Goal: Task Accomplishment & Management: Complete application form

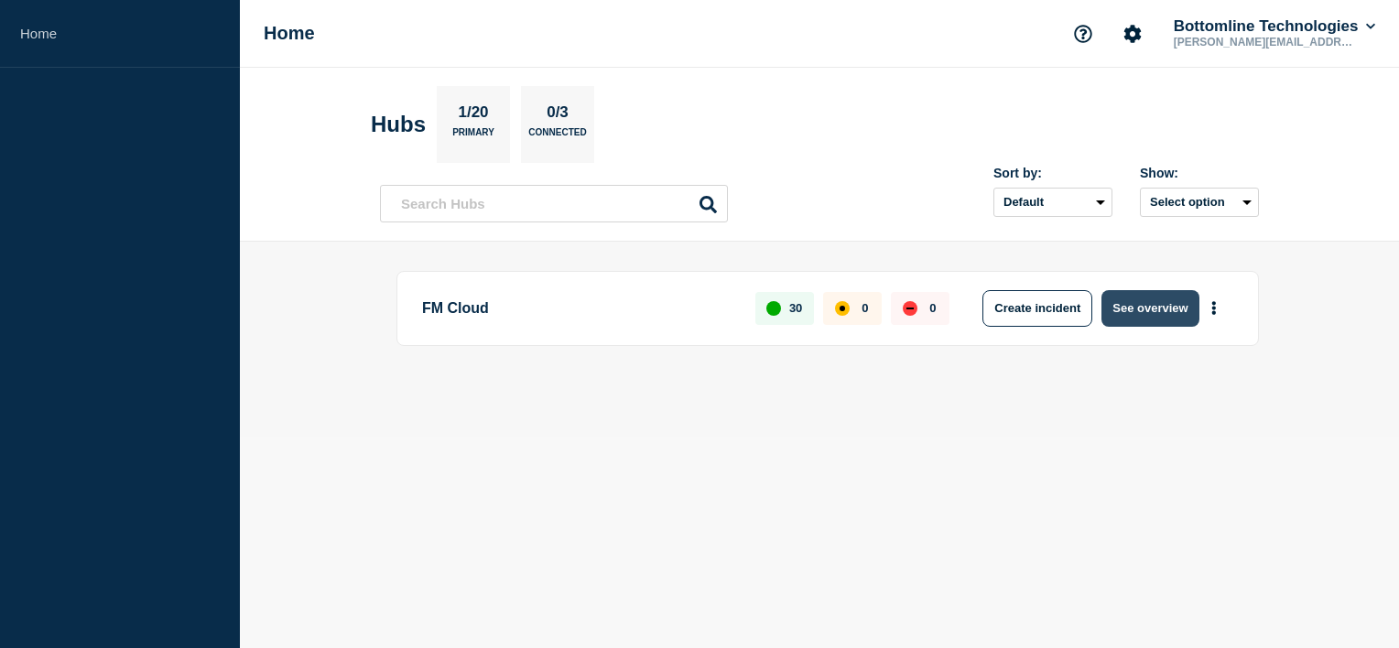
click at [1151, 308] on button "See overview" at bounding box center [1150, 308] width 97 height 37
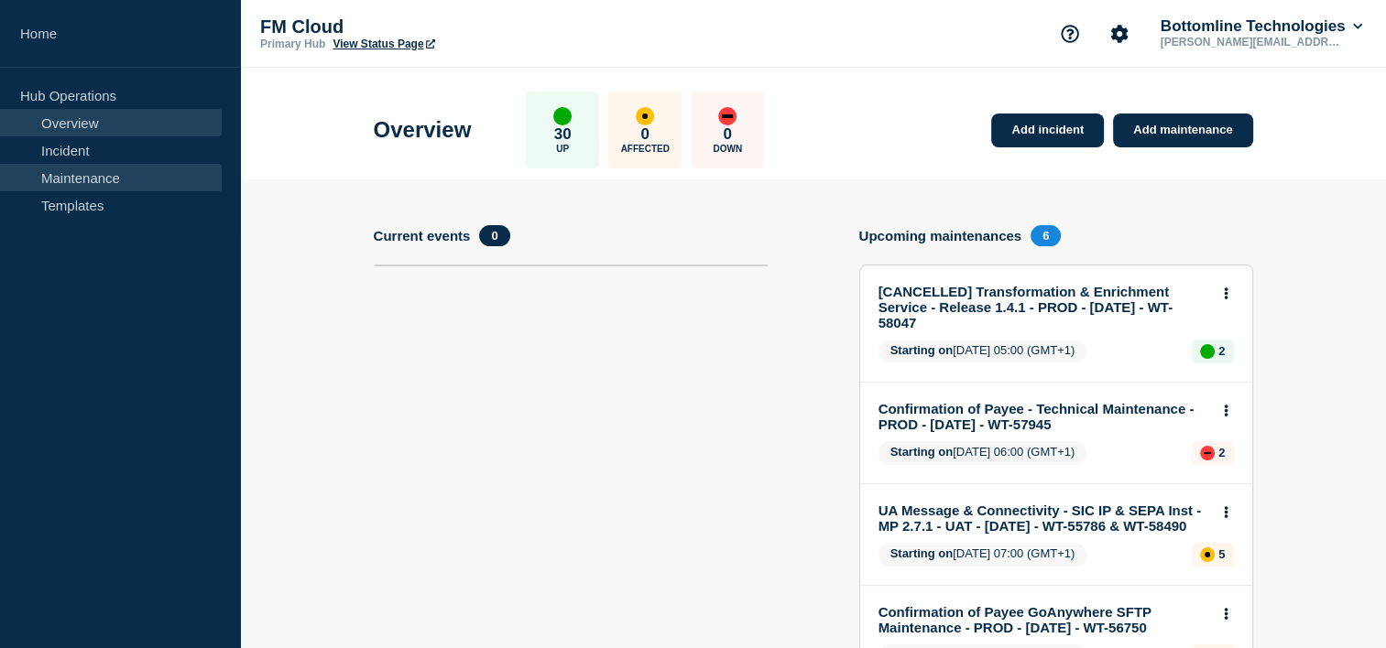
click at [73, 185] on link "Maintenance" at bounding box center [111, 177] width 222 height 27
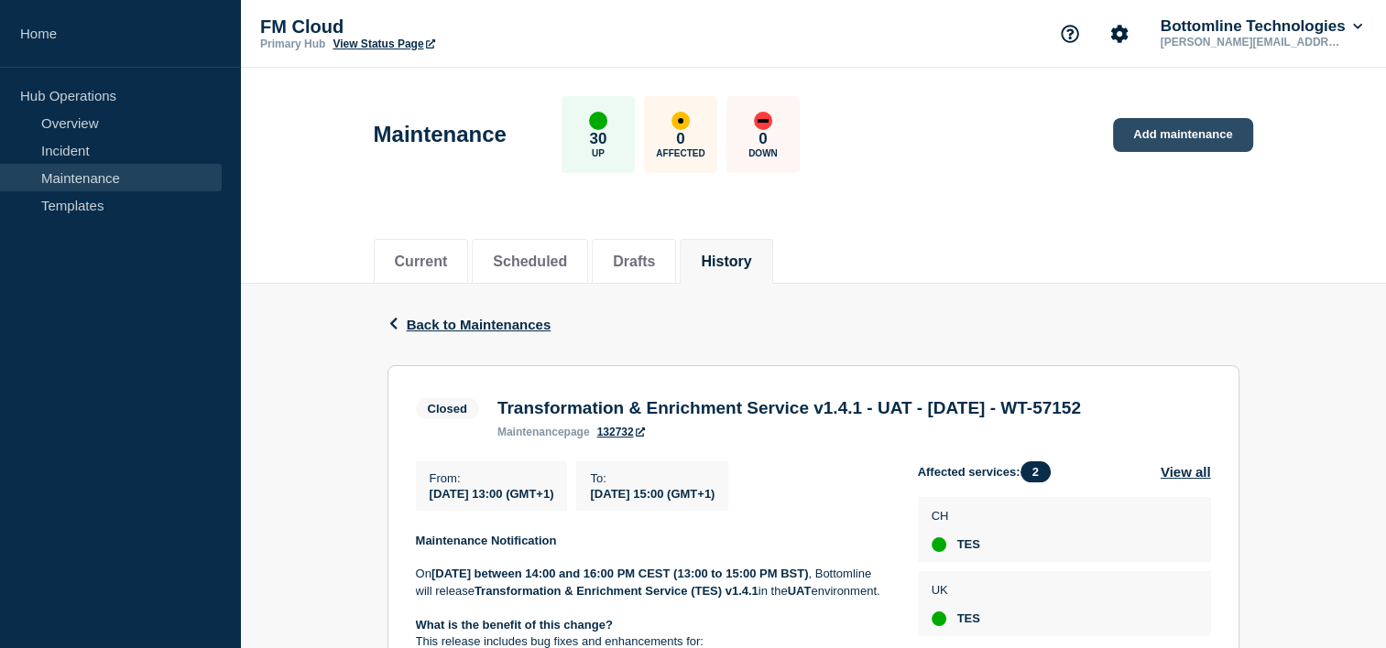
click at [1144, 145] on link "Add maintenance" at bounding box center [1182, 135] width 139 height 34
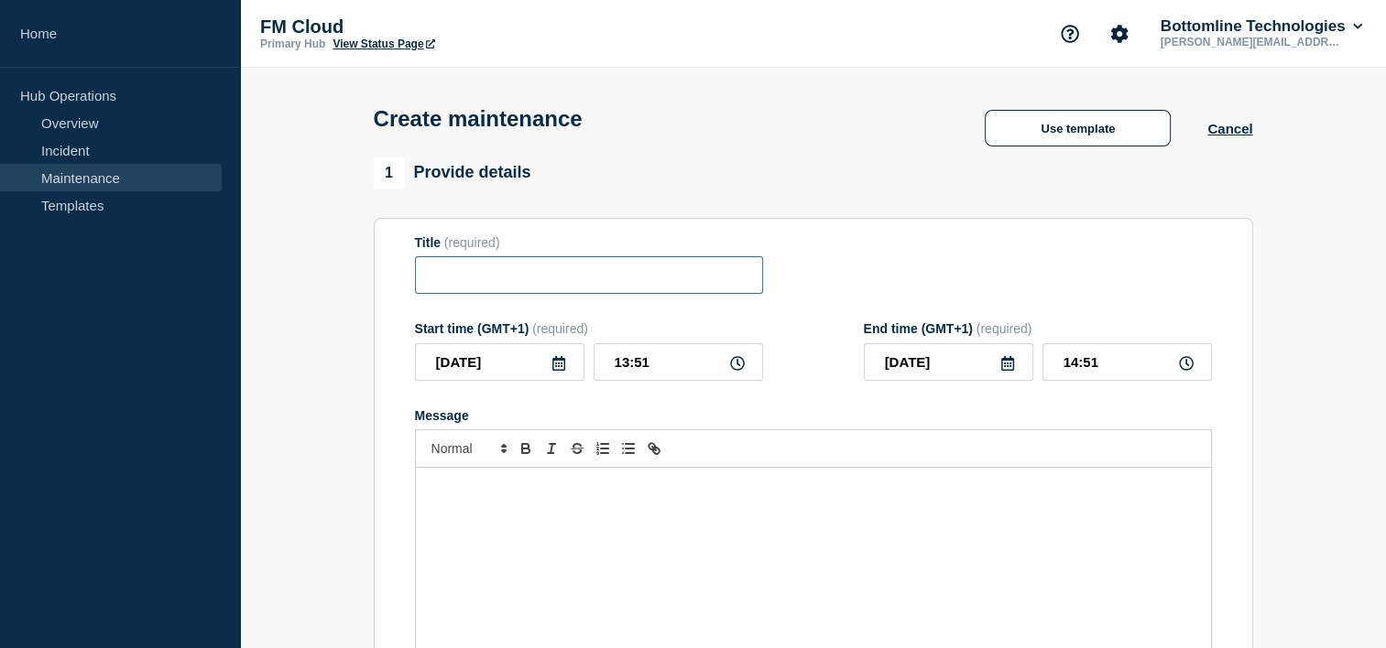
click at [462, 286] on input "Title" at bounding box center [589, 275] width 348 height 38
paste input "Transformation & Enrichment Service v1.4.1 - UAT - 19/AUG/2025 - WT-57152"
click at [528, 273] on input "Transformation & Enrichment Service v1.4.1 - UAT - 19/AUG/2025 - WT-57152" at bounding box center [589, 275] width 348 height 38
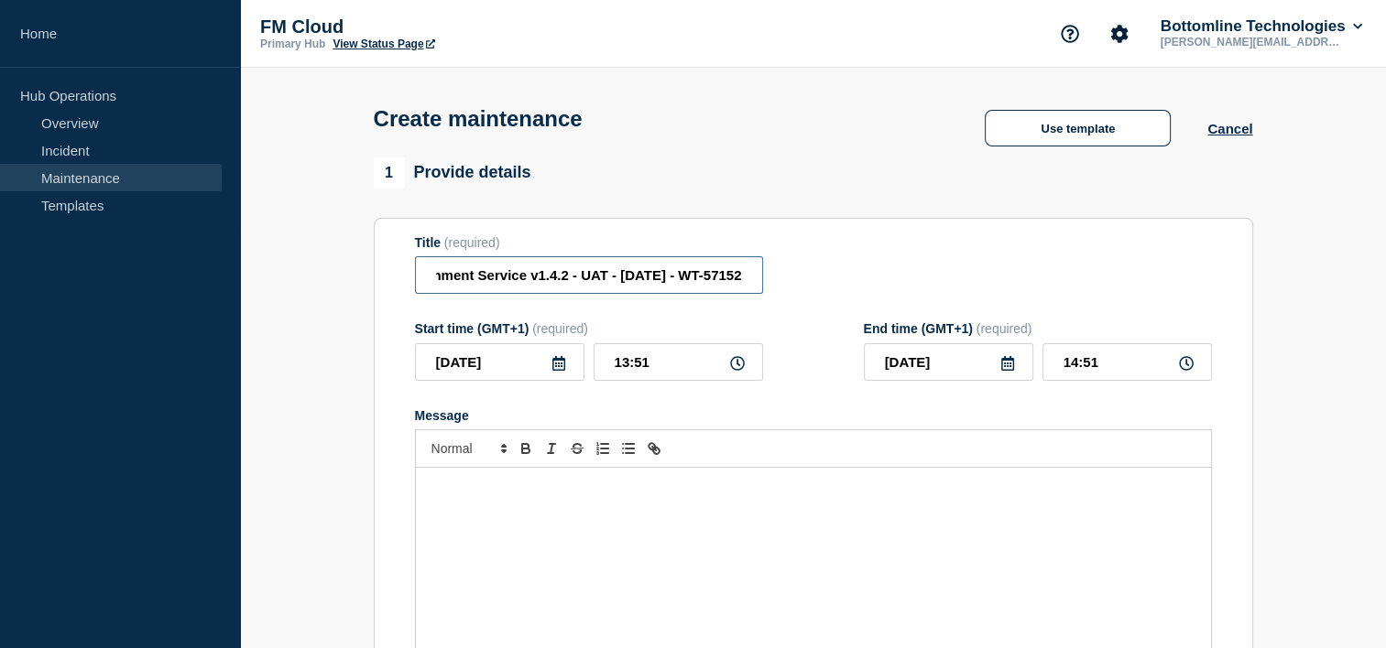
click at [596, 275] on input "Transformation & Enrichment Service v1.4.2 - UAT - 19/AUG/2025 - WT-57152" at bounding box center [589, 275] width 348 height 38
click at [637, 280] on input "Transformation & Enrichment Service v1.4.2 - UAT - 10/AUG/2025 - WT-57152" at bounding box center [589, 275] width 348 height 38
drag, startPoint x: 716, startPoint y: 277, endPoint x: 758, endPoint y: 277, distance: 42.1
click at [758, 277] on input "Transformation & Enrichment Service v1.4.2 - UAT - 10/SEP/2025 - WT-57152" at bounding box center [589, 275] width 348 height 38
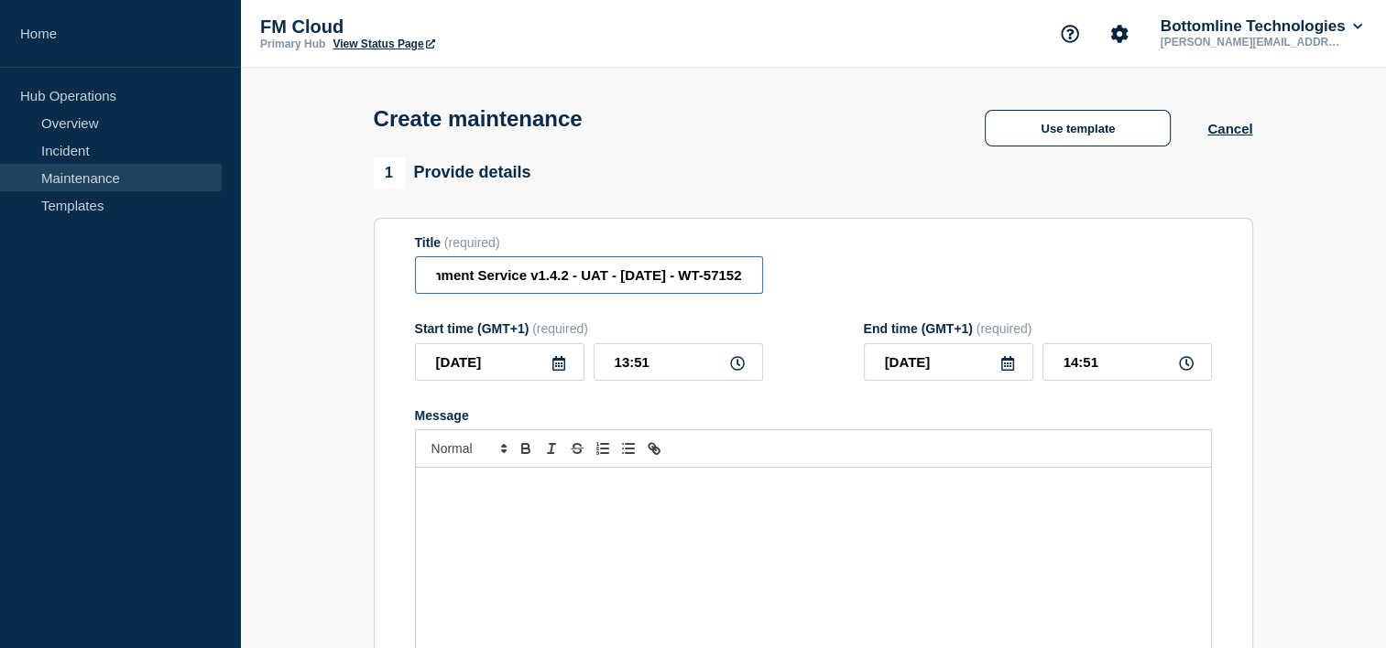
drag, startPoint x: 672, startPoint y: 279, endPoint x: 752, endPoint y: 279, distance: 79.7
click at [752, 279] on input "Transformation & Enrichment Service v1.4.2 - UAT - 10/SEP/2025 - WT-57152" at bounding box center [589, 275] width 348 height 38
click at [751, 279] on input "Transformation & Enrichment Service v1.4.2 - UAT - 10/SEP/2025 - WT-57152" at bounding box center [589, 275] width 348 height 38
drag, startPoint x: 751, startPoint y: 279, endPoint x: 729, endPoint y: 281, distance: 22.1
click at [729, 281] on input "Transformation & Enrichment Service v1.4.2 - UAT - 10/SEP/2025 - WT-57152" at bounding box center [589, 275] width 348 height 38
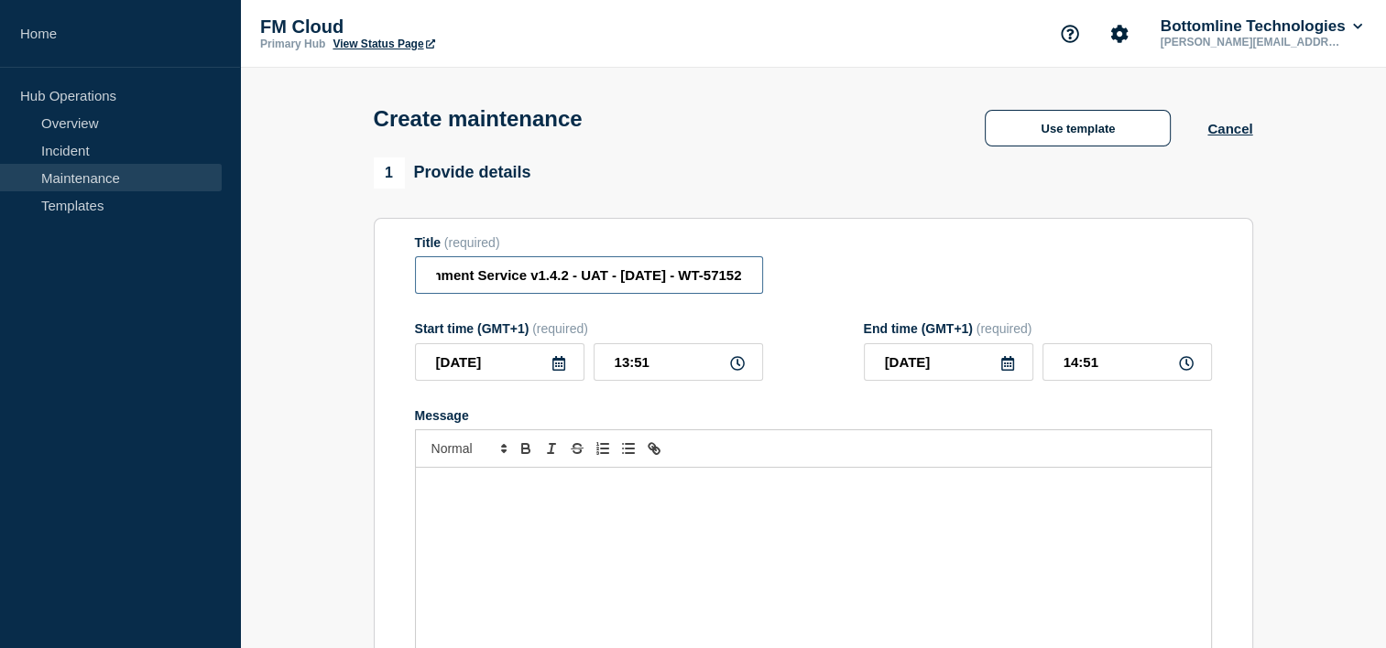
click at [729, 281] on input "Transformation & Enrichment Service v1.4.2 - UAT - 10/SEP/2025 - WT-57152" at bounding box center [589, 275] width 348 height 38
type input "Transformation & Enrichment Service v1.4.2 - UAT - 10/SEP/2025 - WT-58570"
click at [626, 366] on input "13:51" at bounding box center [677, 362] width 169 height 38
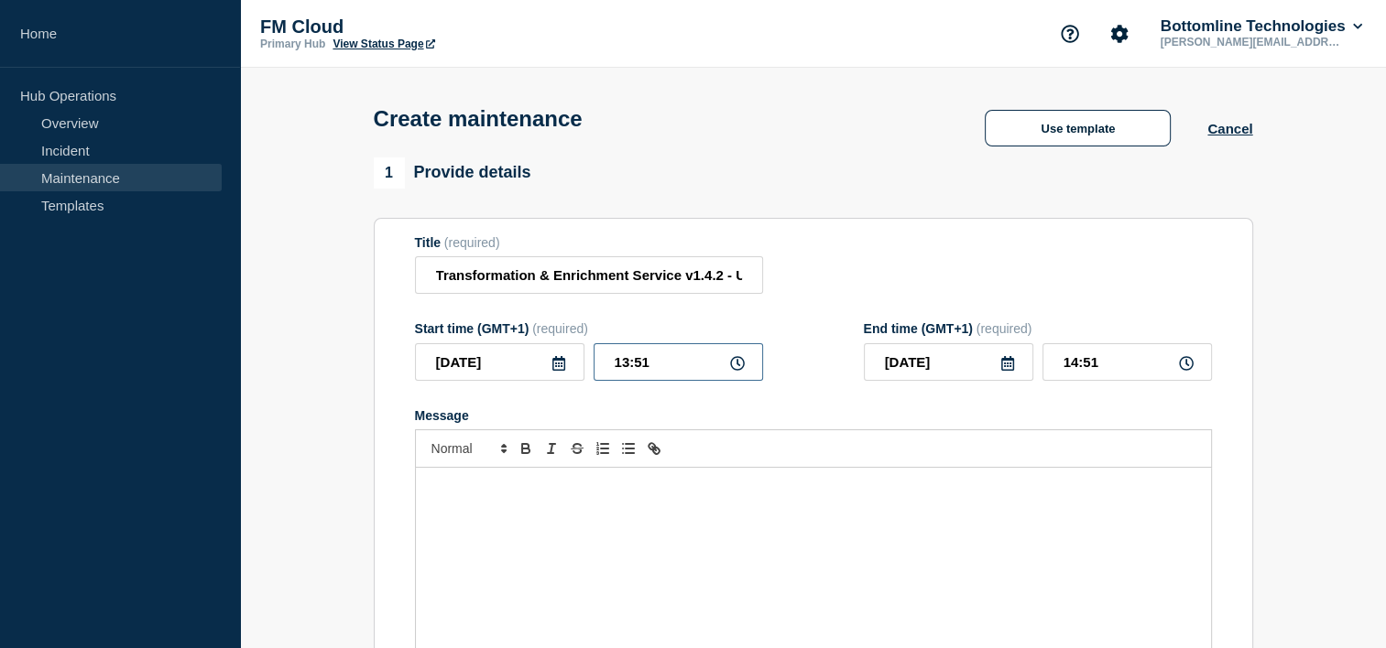
click at [680, 370] on input "13:51" at bounding box center [677, 362] width 169 height 38
type input "13:00"
click at [1075, 366] on input "14:00" at bounding box center [1126, 362] width 169 height 38
type input "15:00"
click at [552, 371] on icon at bounding box center [558, 363] width 13 height 15
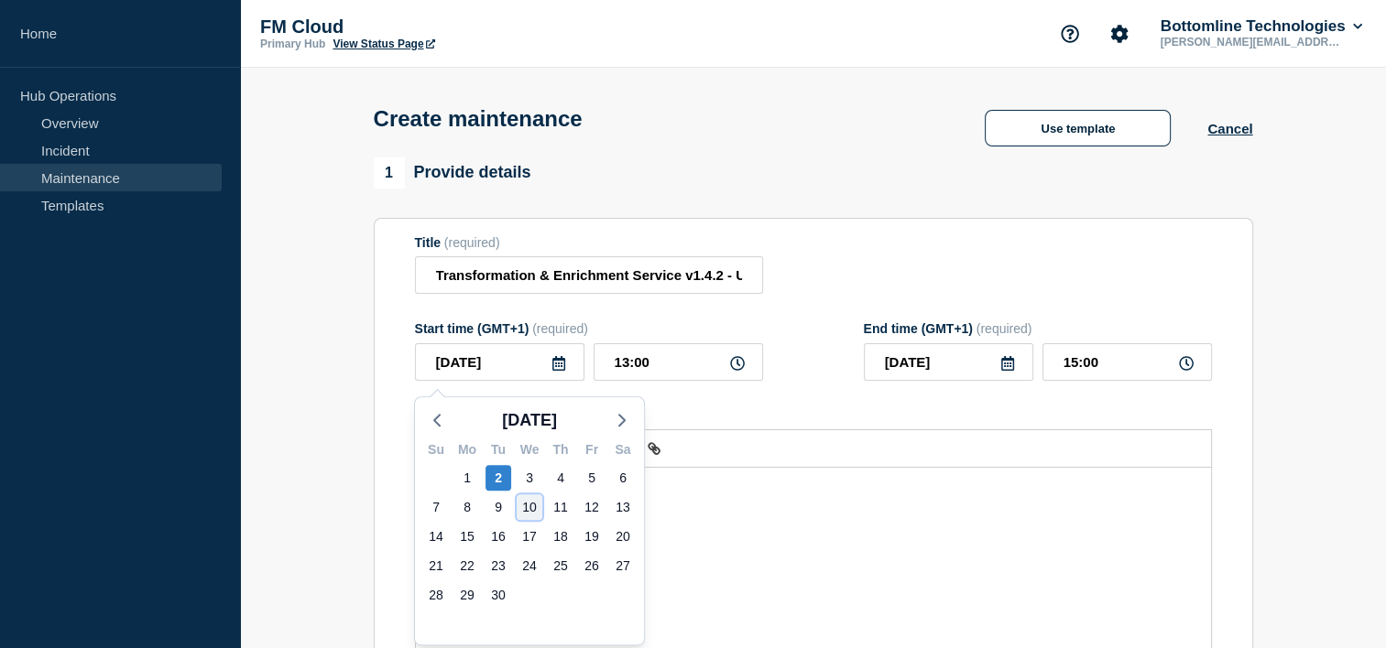
click at [533, 506] on div "10" at bounding box center [530, 508] width 26 height 26
type input "2025-09-10"
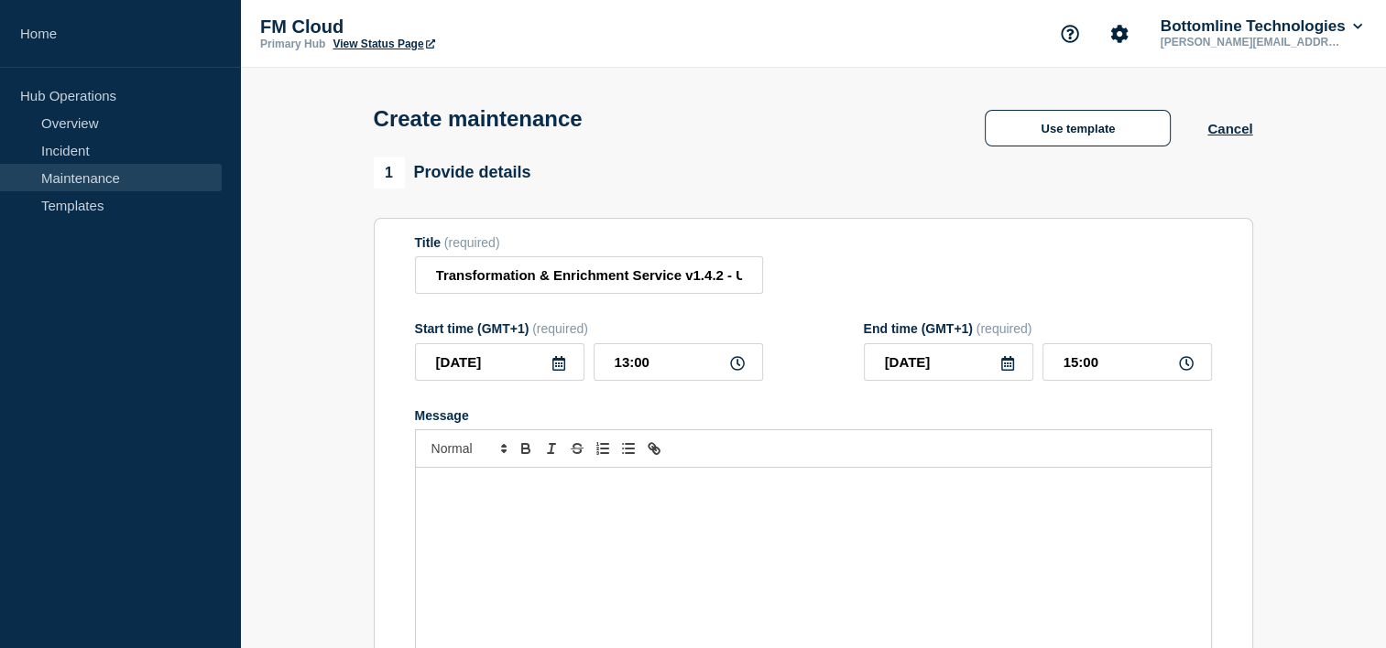
click at [513, 495] on p "Message" at bounding box center [813, 487] width 767 height 16
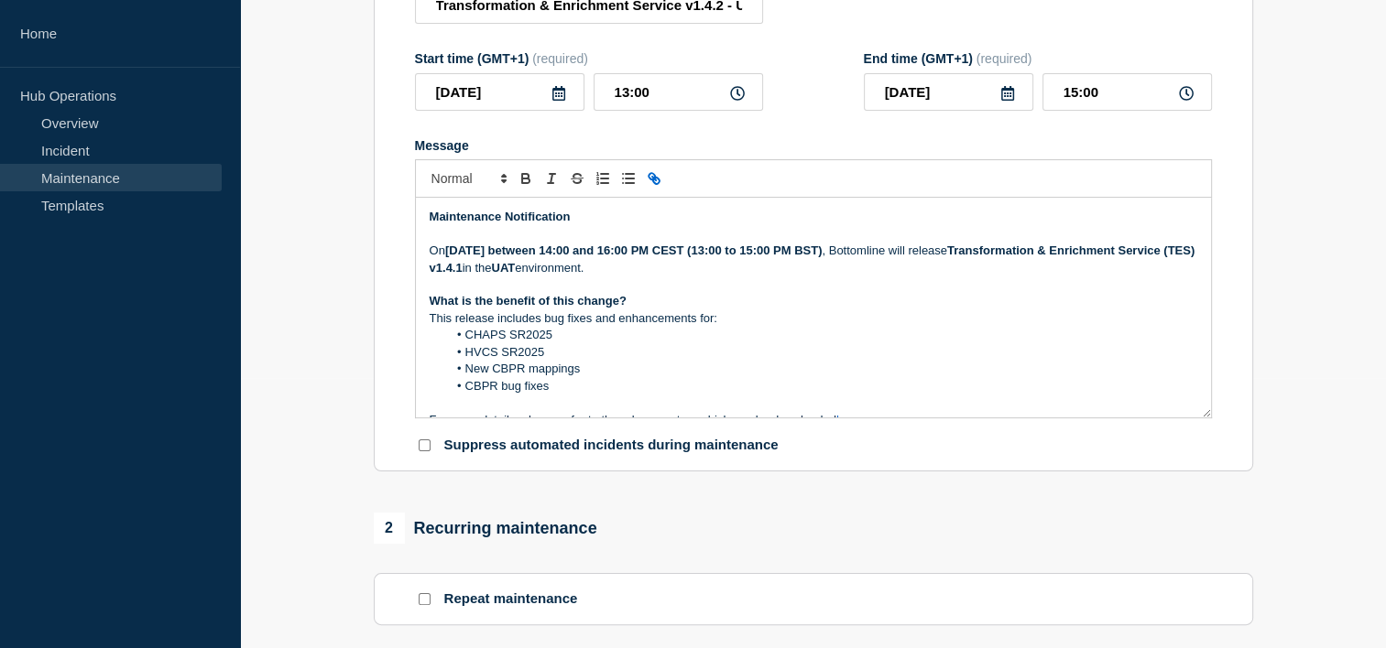
scroll to position [269, 0]
click at [509, 256] on strong "Tuesday 19 August, 2025 between 14:00 and 16:00 PM CEST (13:00 to 15:00 PM BST)" at bounding box center [633, 252] width 377 height 14
click at [494, 257] on strong "Tuesday 10 August, 2025 between 14:00 and 16:00 PM CEST (13:00 to 15:00 PM BST)" at bounding box center [633, 252] width 377 height 14
click at [605, 275] on strong "Transformation & Enrichment Service (TES) v1.4.1" at bounding box center [814, 260] width 768 height 30
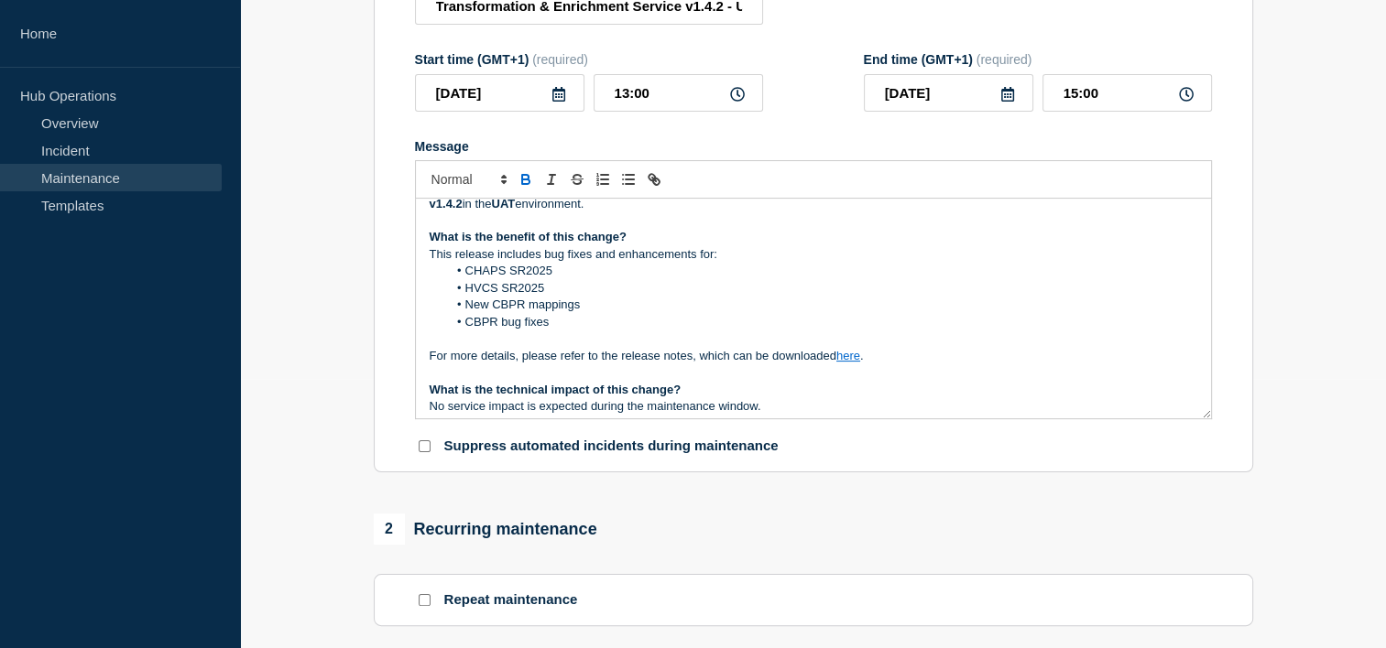
scroll to position [66, 0]
drag, startPoint x: 565, startPoint y: 326, endPoint x: 467, endPoint y: 278, distance: 109.0
click at [467, 278] on ol "CHAPS SR2025 HVCS SR2025 New CBPR mappings CBPR bug fixes" at bounding box center [813, 296] width 767 height 68
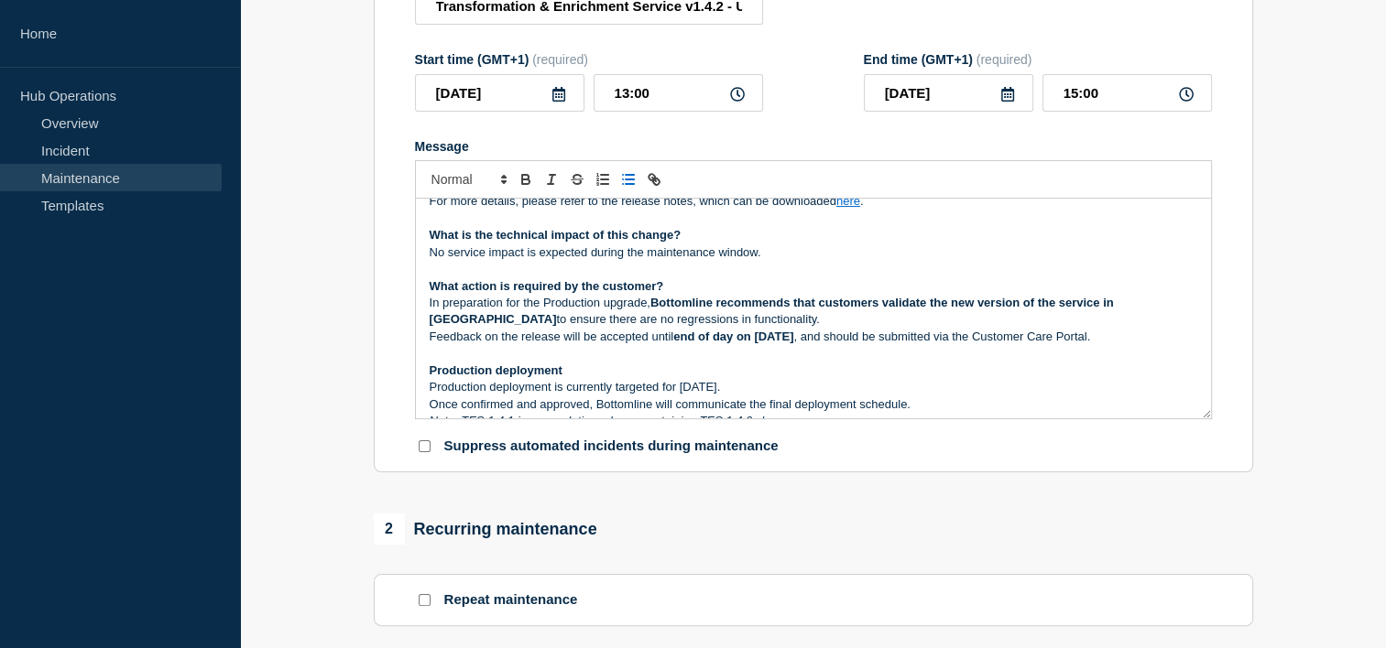
scroll to position [176, 0]
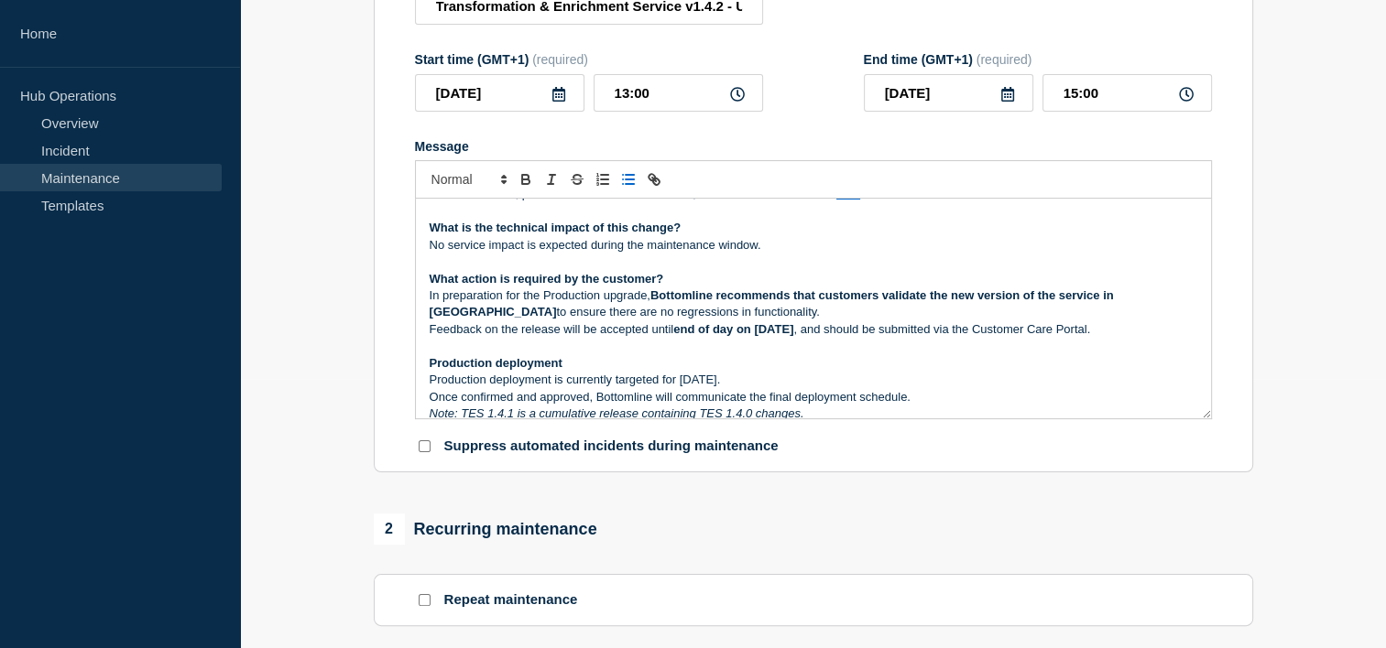
click at [793, 331] on strong "end of day on August 27, 2025" at bounding box center [733, 329] width 120 height 14
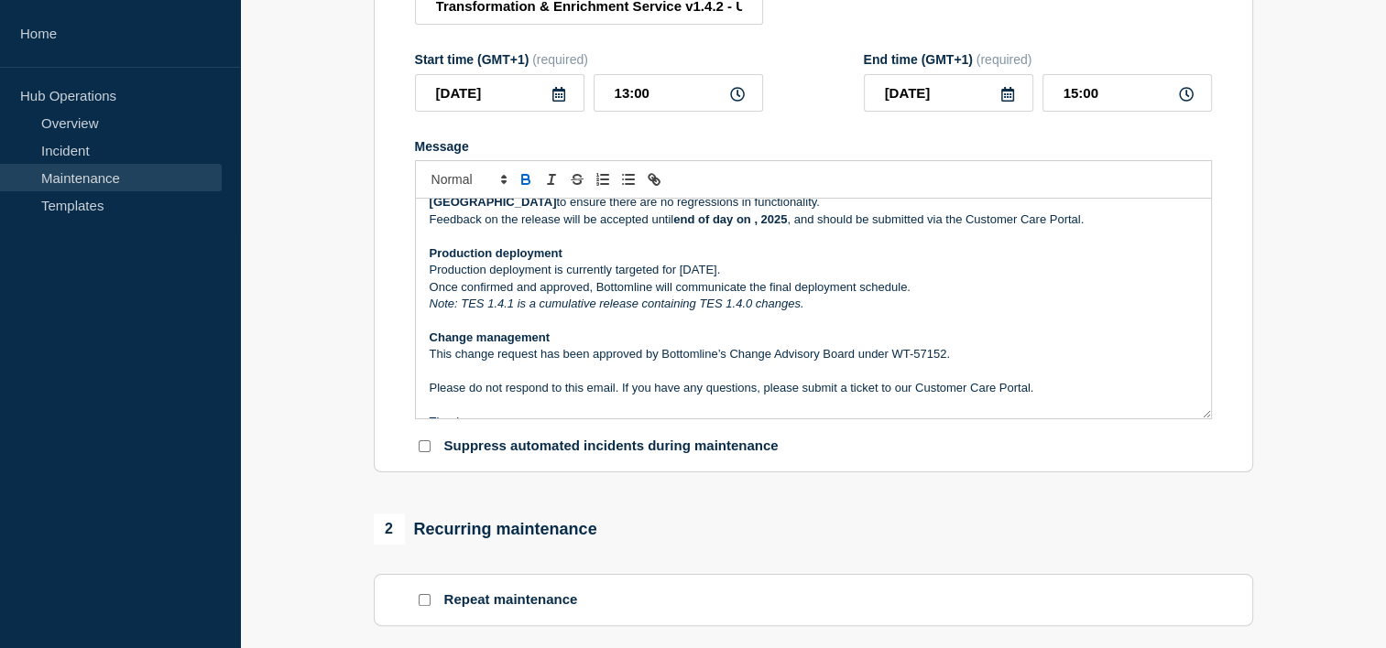
scroll to position [295, 0]
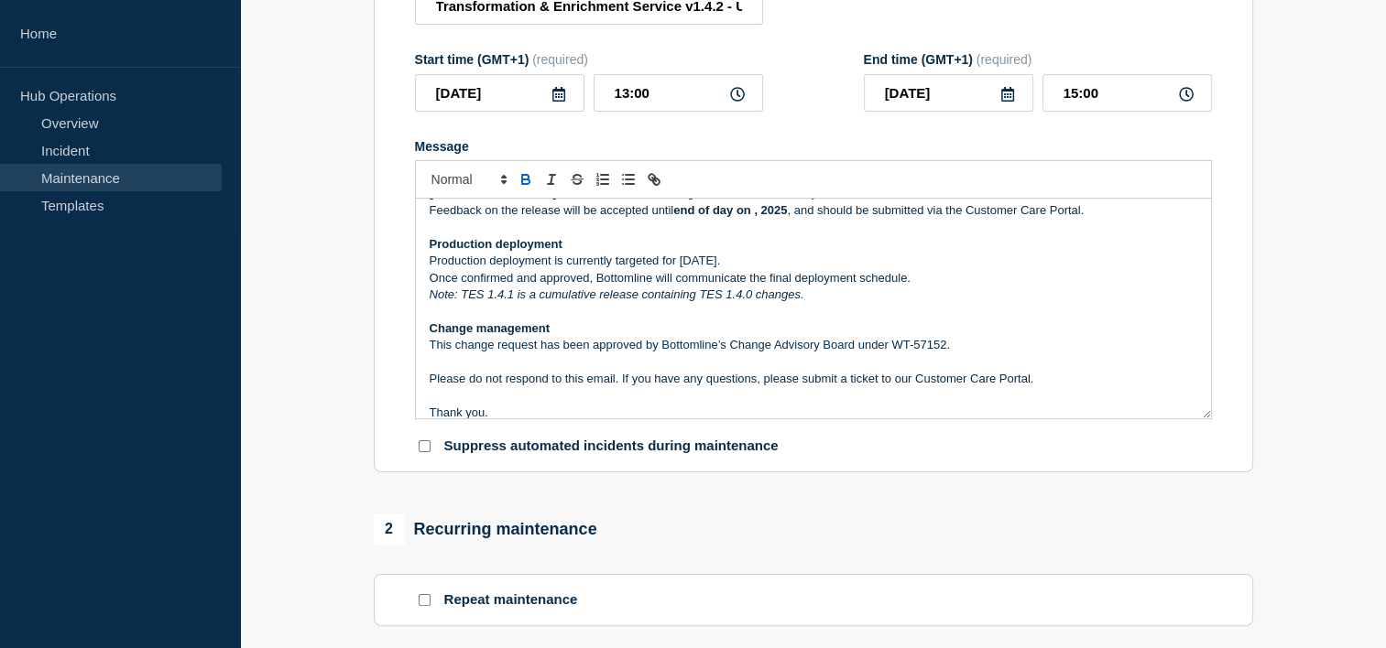
click at [777, 267] on p "Production deployment is currently targeted for September 4, 2025." at bounding box center [813, 261] width 767 height 16
click at [513, 301] on em "Note: TES 1.4.1 is a cumulative release containing TES 1.4.0 changes." at bounding box center [617, 295] width 375 height 14
click at [523, 287] on p "Once confirmed and approved, Bottomline will communicate the final deployment s…" at bounding box center [813, 278] width 767 height 16
click at [524, 301] on em "Note: TES 1.4.2 is a cumulative release containing TES 1.4.0 changes." at bounding box center [617, 295] width 375 height 14
click at [778, 299] on em "Note: TES 1.4.2 will be a cumulative release containing TES 1.4.0 changes." at bounding box center [629, 295] width 399 height 14
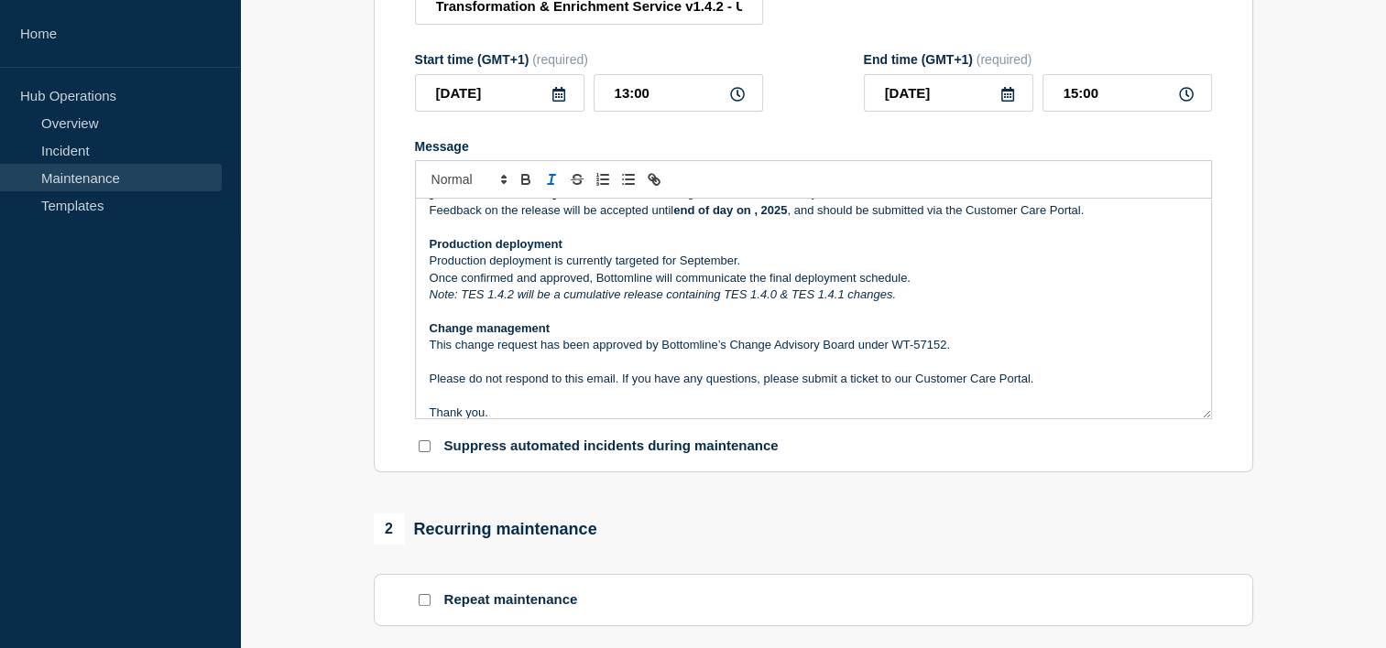
scroll to position [335, 0]
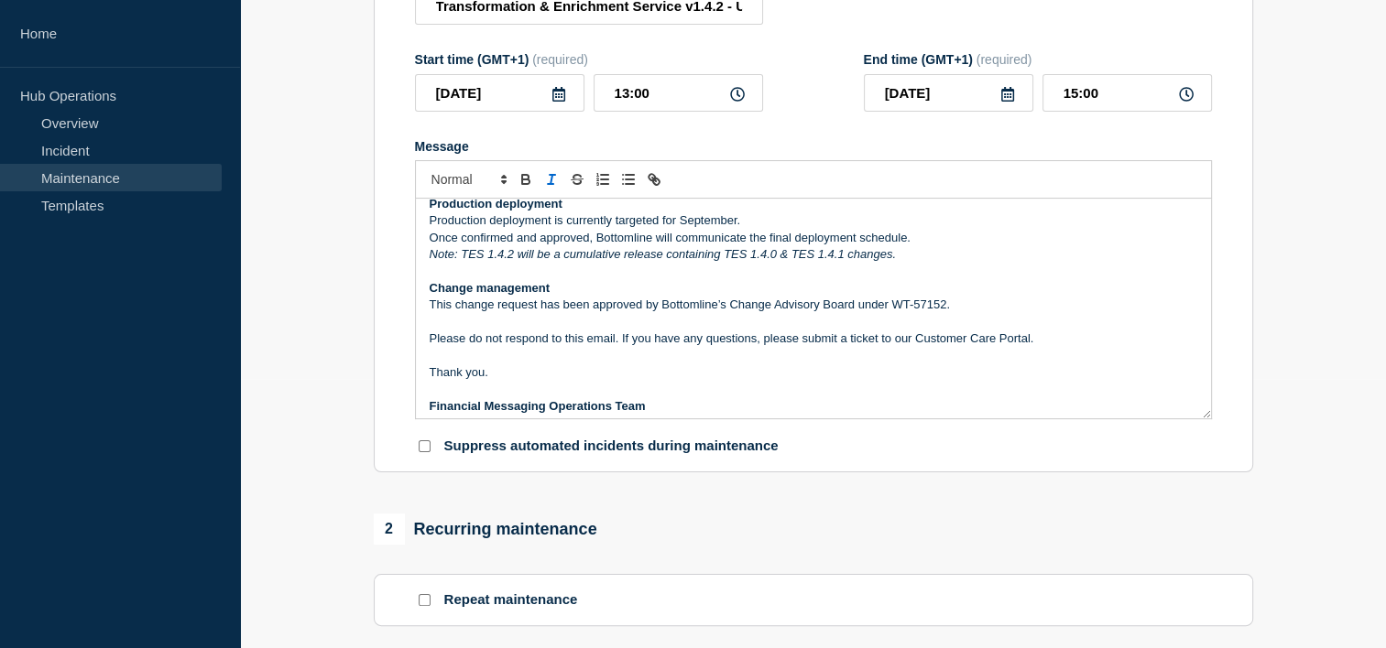
click at [944, 313] on p "This change request has been approved by Bottomline’s Change Advisory Board und…" at bounding box center [813, 305] width 767 height 16
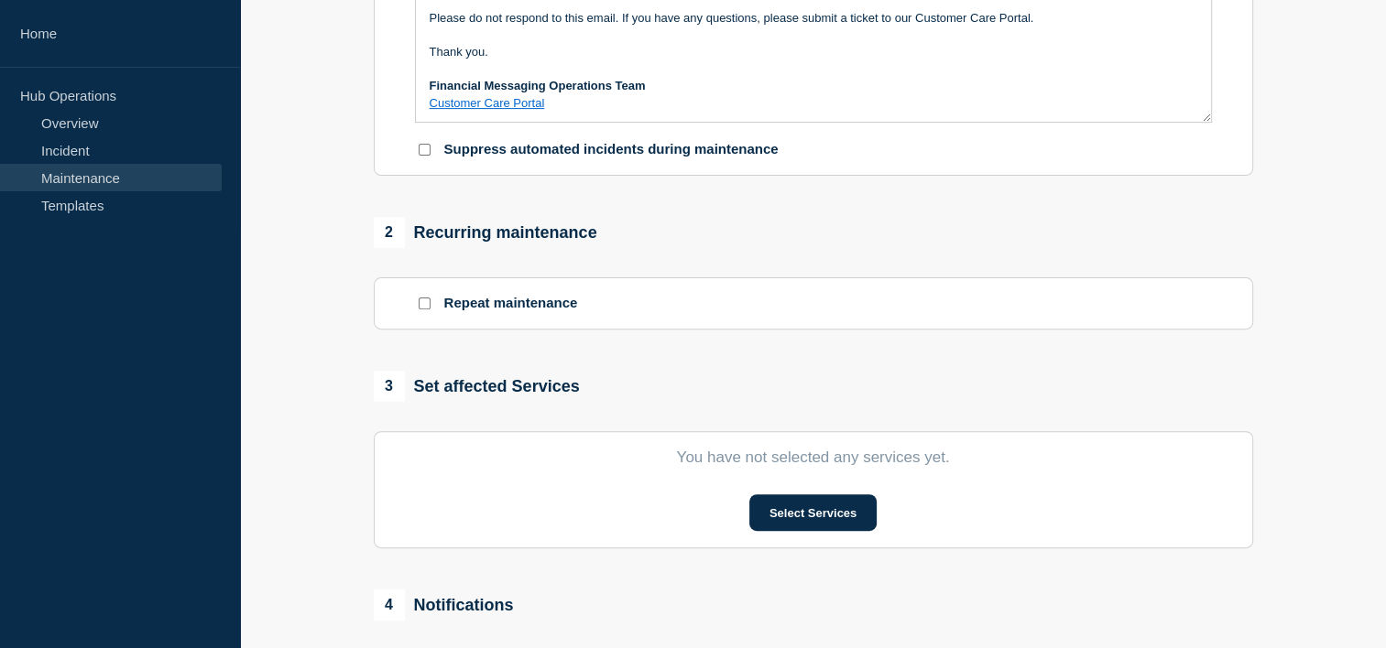
scroll to position [567, 0]
click at [799, 509] on button "Select Services" at bounding box center [812, 512] width 127 height 37
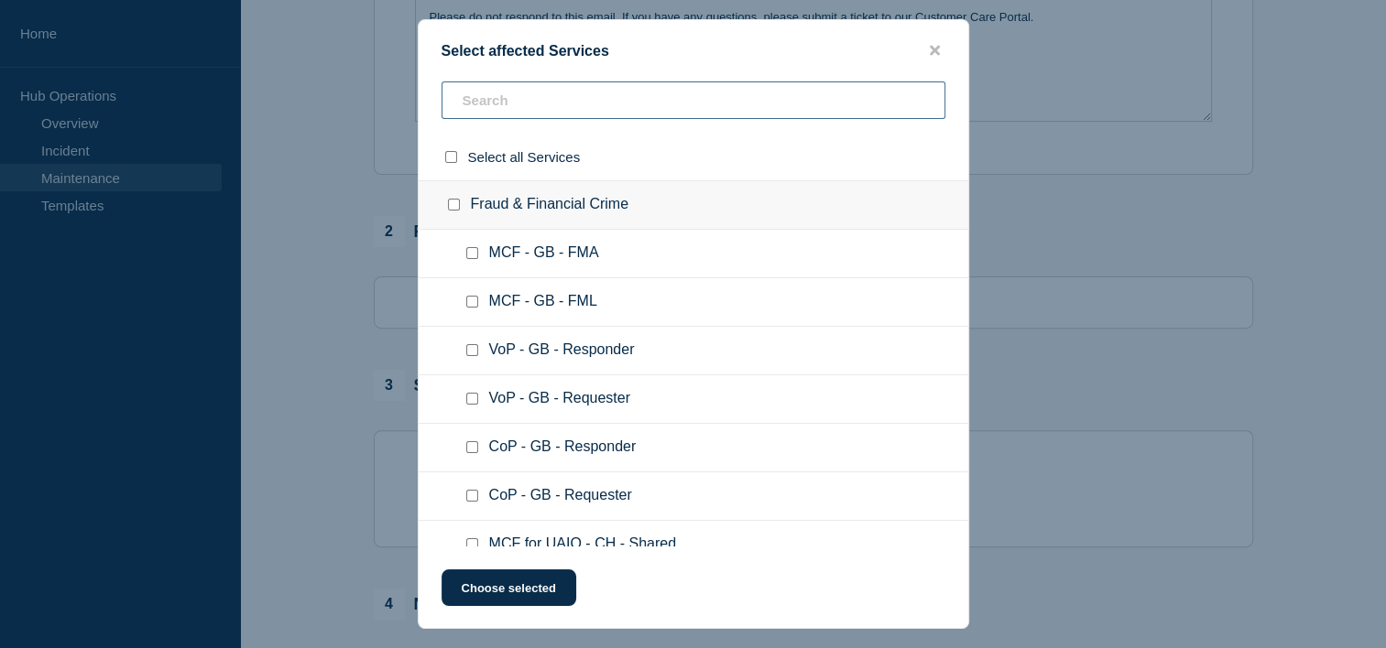
click at [603, 91] on input "text" at bounding box center [693, 101] width 504 height 38
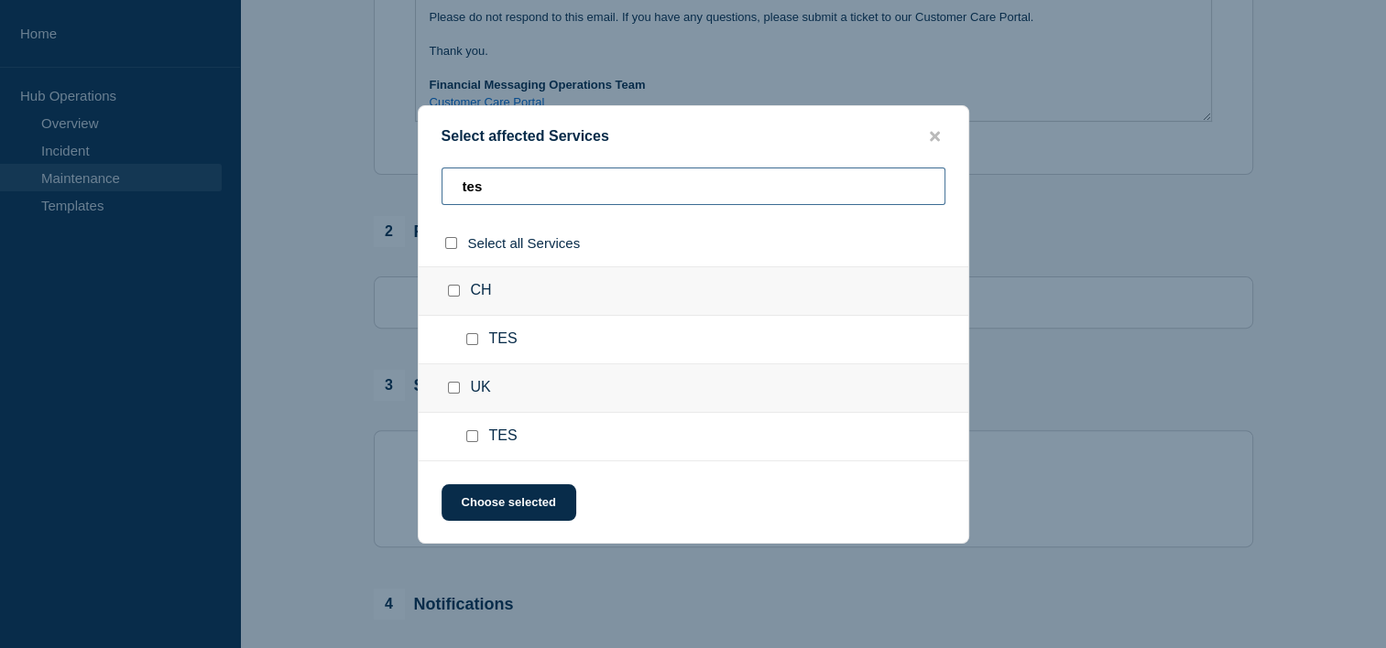
type input "tes"
click at [448, 288] on input "CH checkbox" at bounding box center [454, 291] width 12 height 12
checkbox input "true"
click at [452, 384] on input "UK checkbox" at bounding box center [454, 388] width 12 height 12
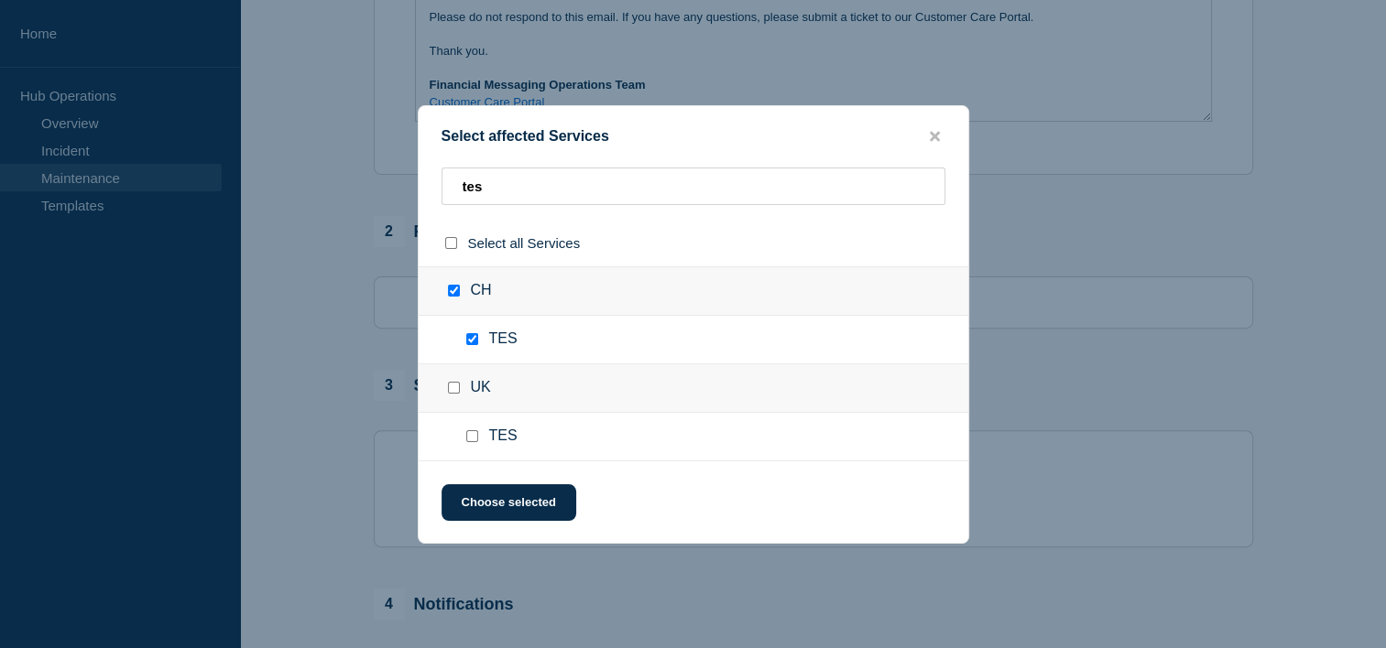
checkbox input "true"
click at [529, 495] on button "Choose selected" at bounding box center [508, 502] width 135 height 37
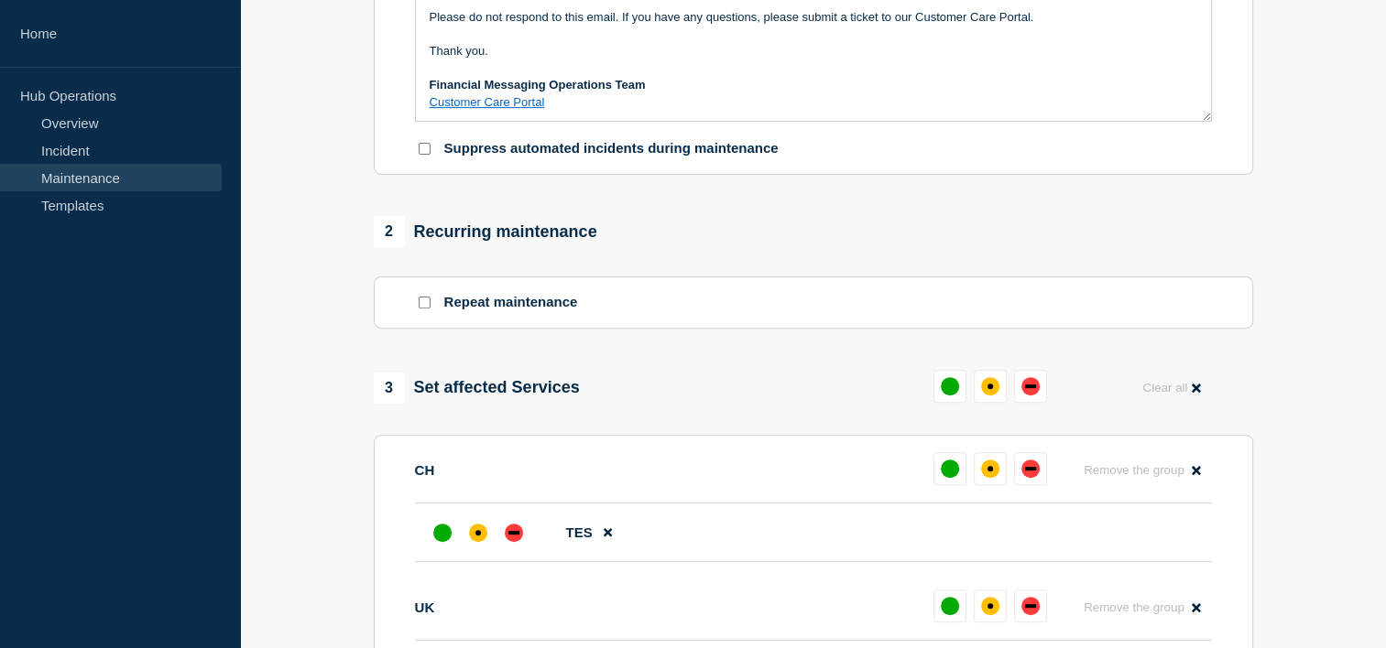
scroll to position [931, 0]
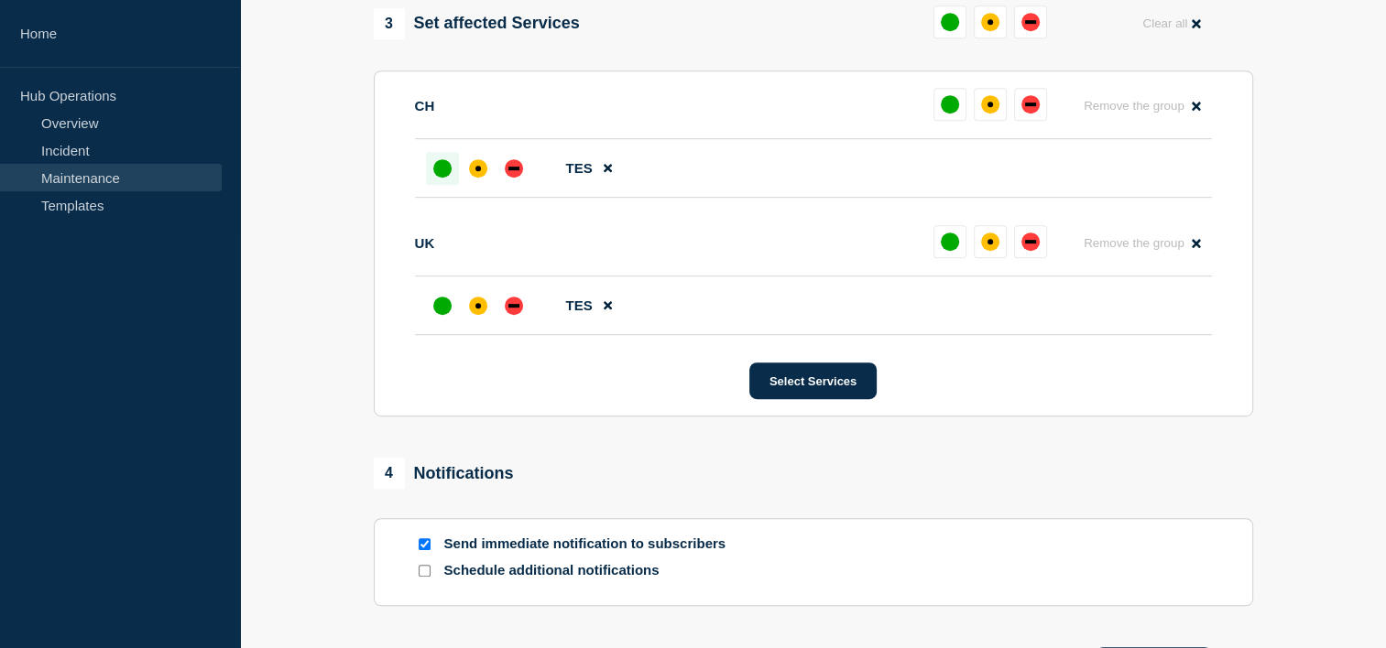
click at [433, 178] on div "up" at bounding box center [442, 168] width 18 height 18
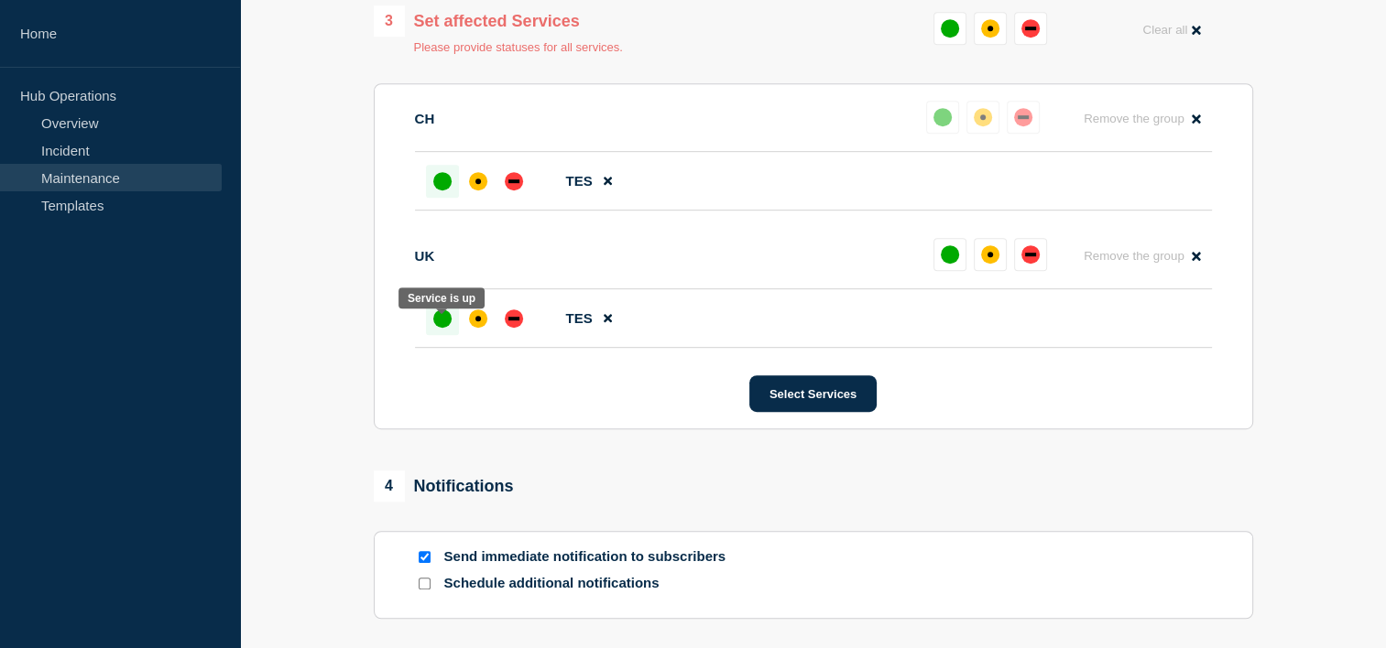
click at [438, 321] on div "up" at bounding box center [442, 319] width 18 height 18
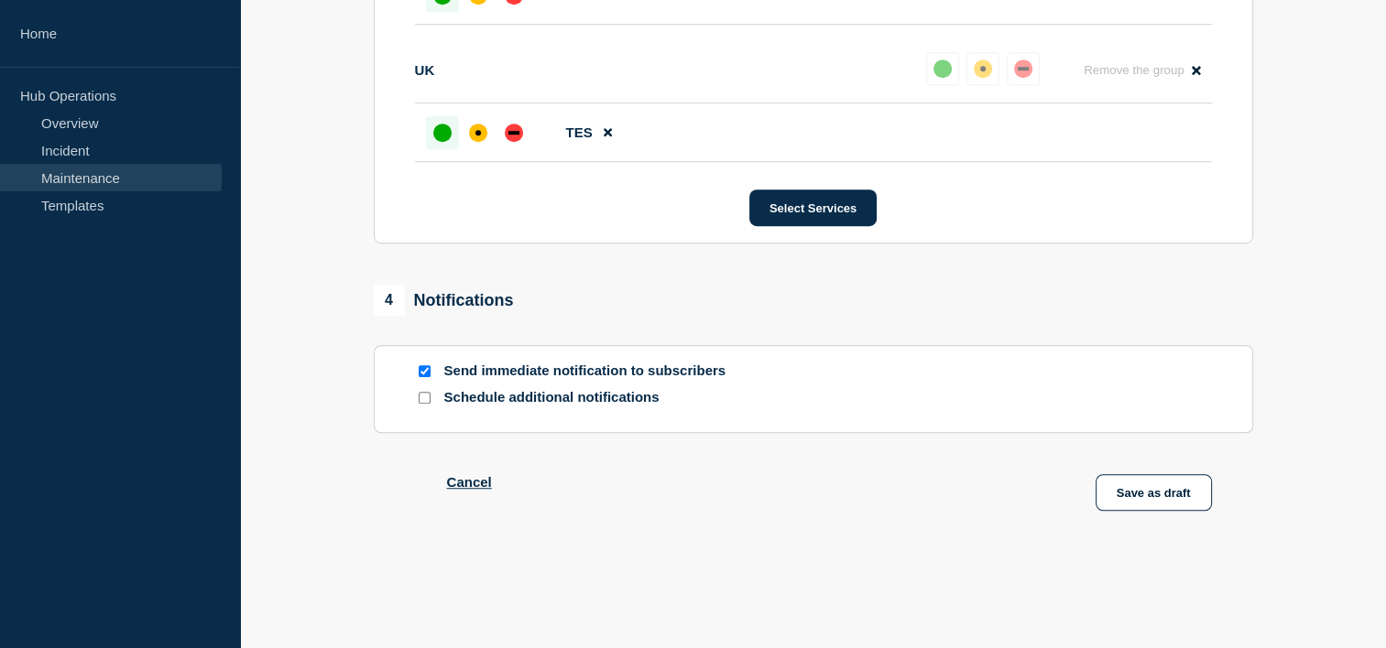
scroll to position [1189, 0]
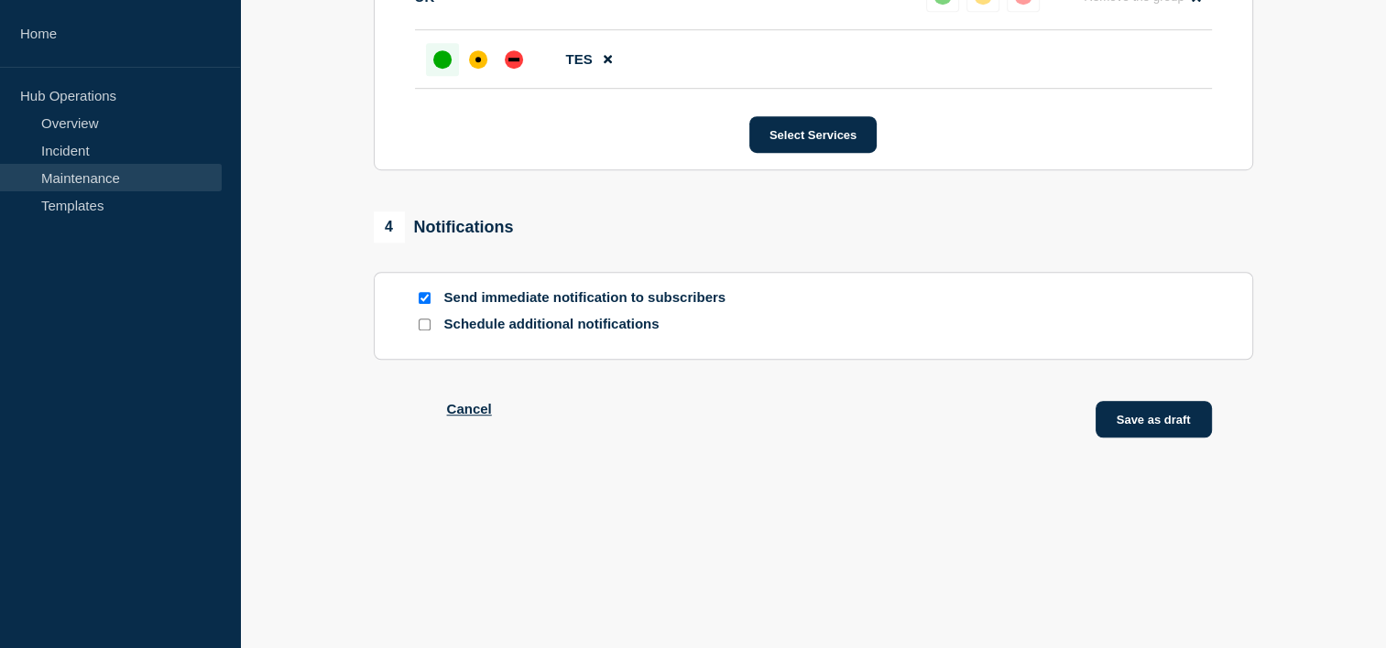
click at [1187, 422] on button "Save as draft" at bounding box center [1153, 419] width 116 height 37
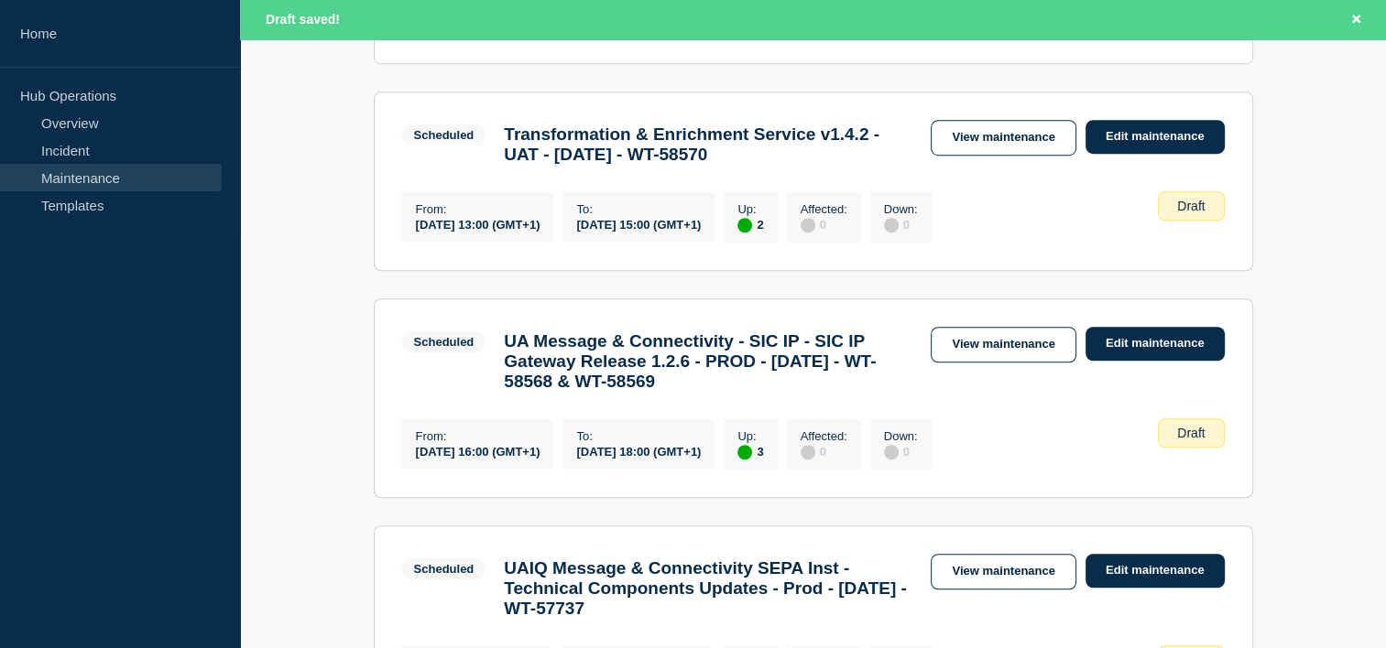
scroll to position [1359, 0]
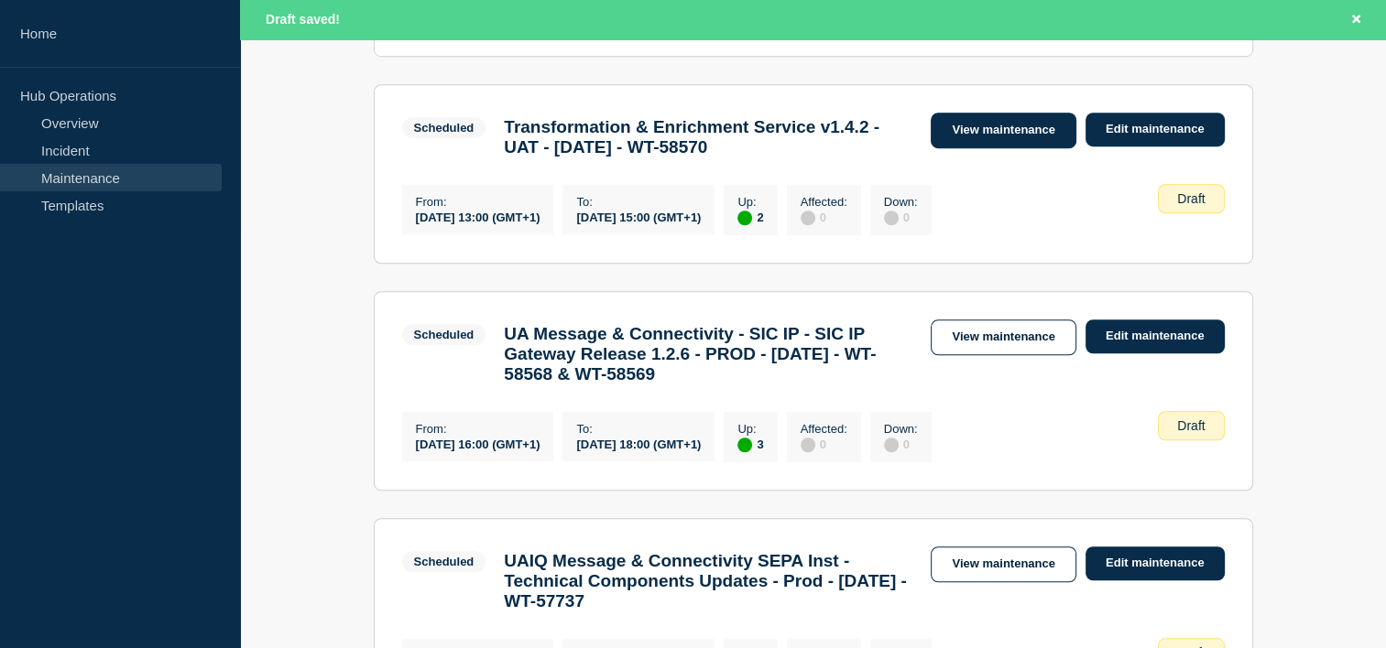
click at [1054, 148] on link "View maintenance" at bounding box center [1002, 131] width 145 height 36
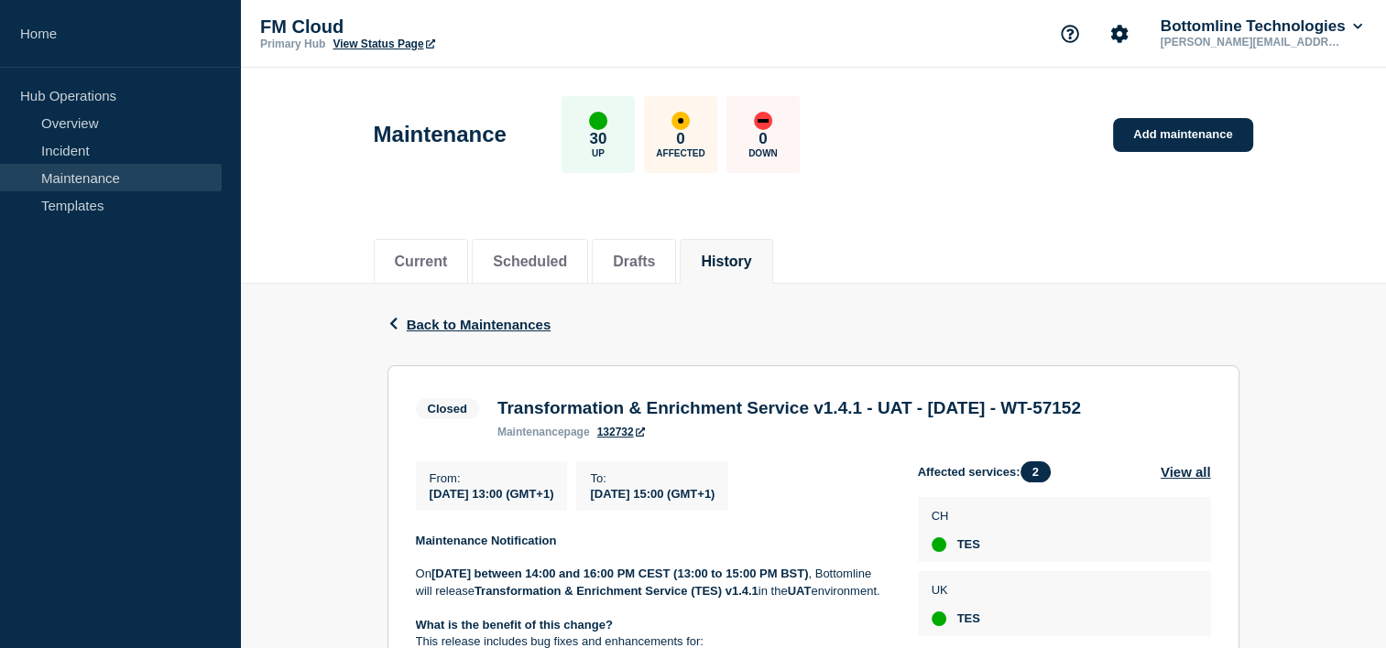
drag, startPoint x: 562, startPoint y: 431, endPoint x: 496, endPoint y: 410, distance: 69.2
click at [497, 410] on h3 "Transformation & Enrichment Service v1.4.1 - UAT - 19/AUG/2025 - WT-57152" at bounding box center [788, 408] width 583 height 20
copy h3 "Transformation & Enrichment Service v1.4.1 - UAT - 19/AUG/2025 - WT-57152"
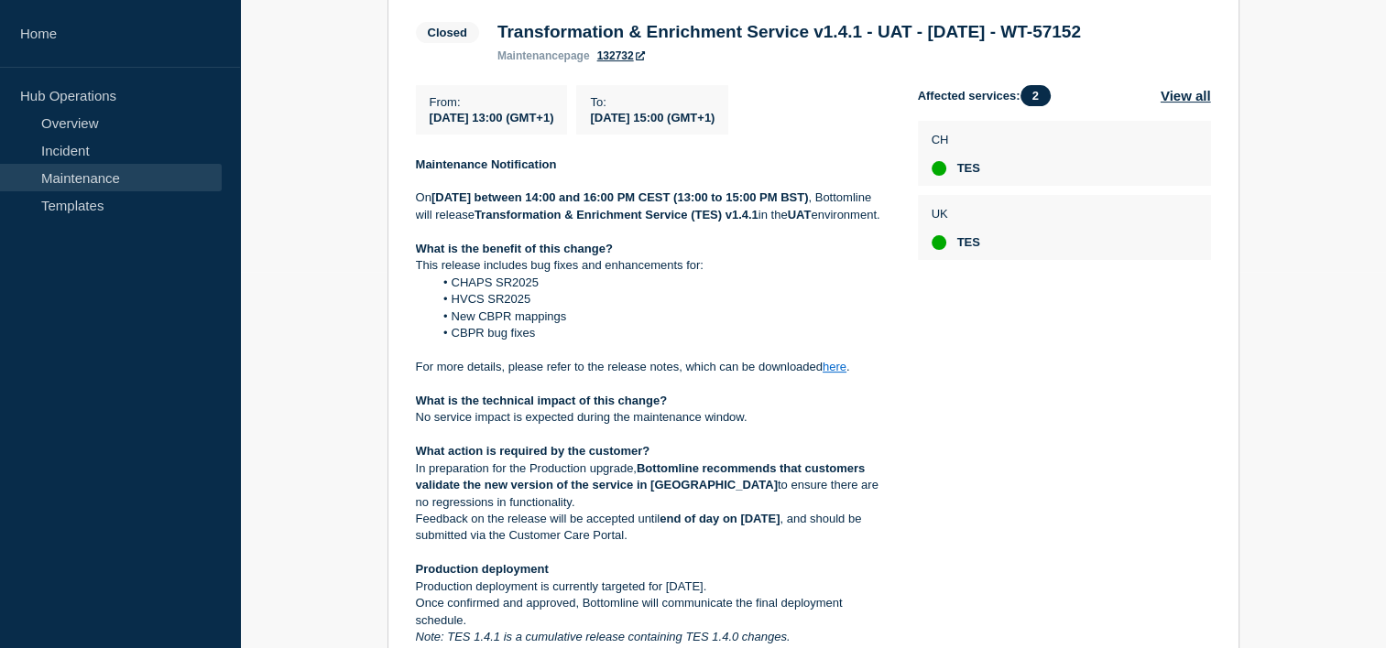
scroll to position [377, 0]
click at [456, 170] on strong "Maintenance Notification" at bounding box center [486, 164] width 141 height 14
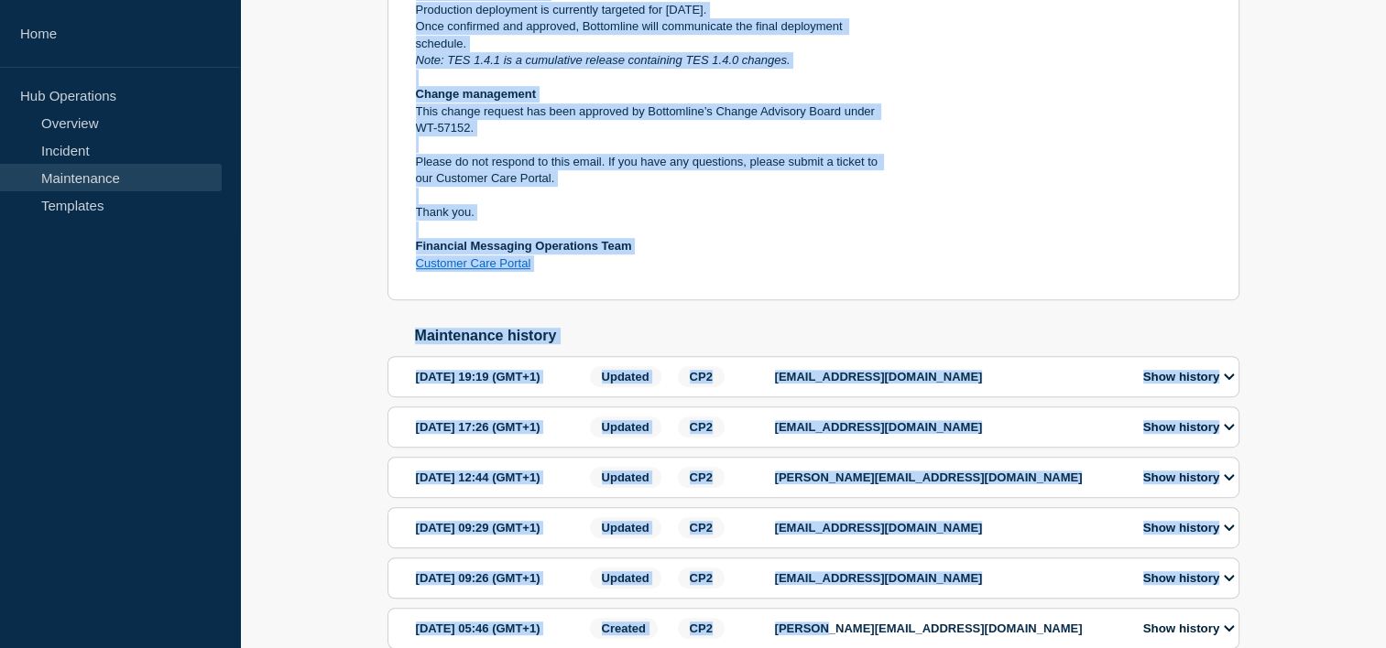
scroll to position [1066, 0]
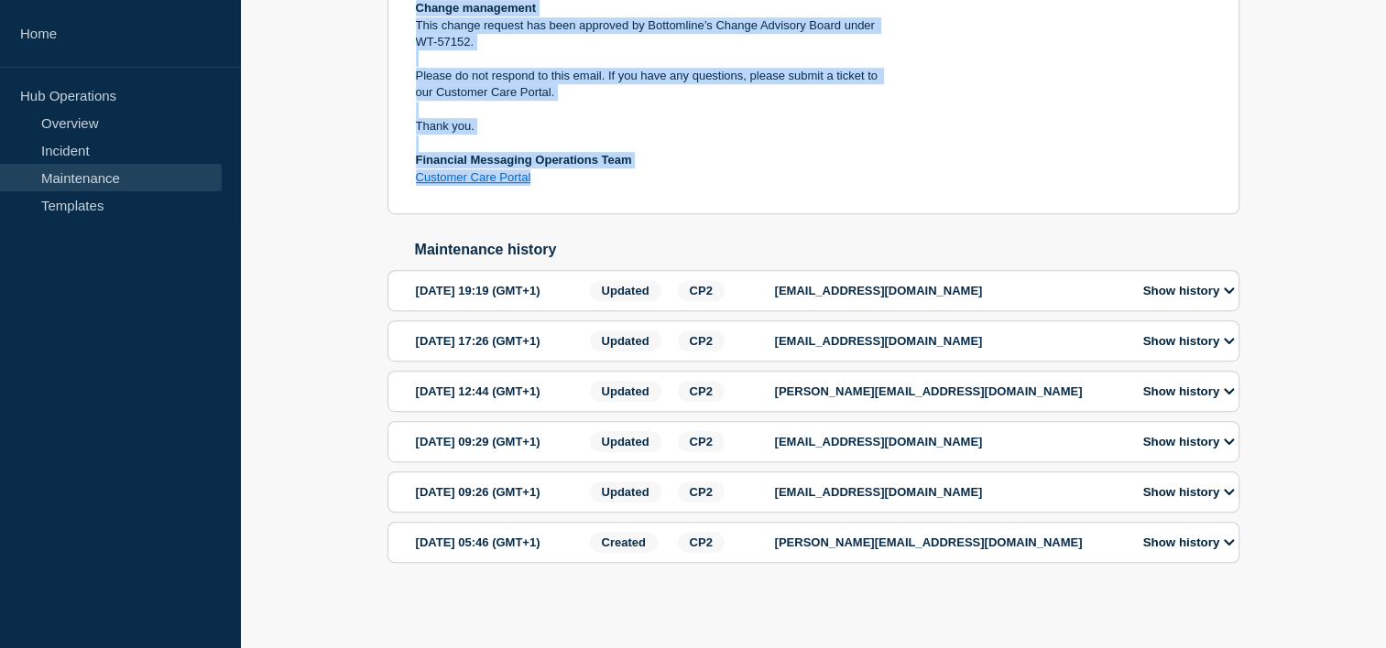
drag, startPoint x: 416, startPoint y: 190, endPoint x: 750, endPoint y: 201, distance: 334.5
copy div "Maintenance Notification On Tuesday 19 August, 2025 between 14:00 and 16:00 PM …"
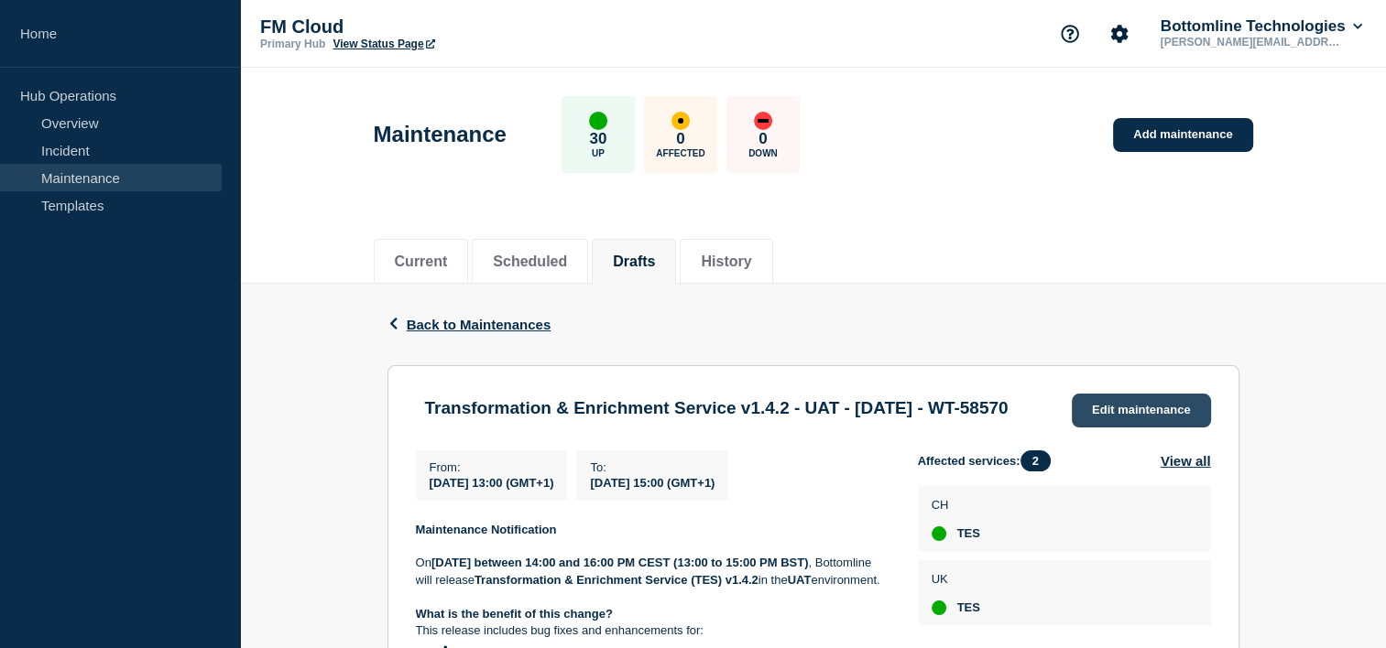
click at [1129, 406] on link "Edit maintenance" at bounding box center [1141, 411] width 139 height 34
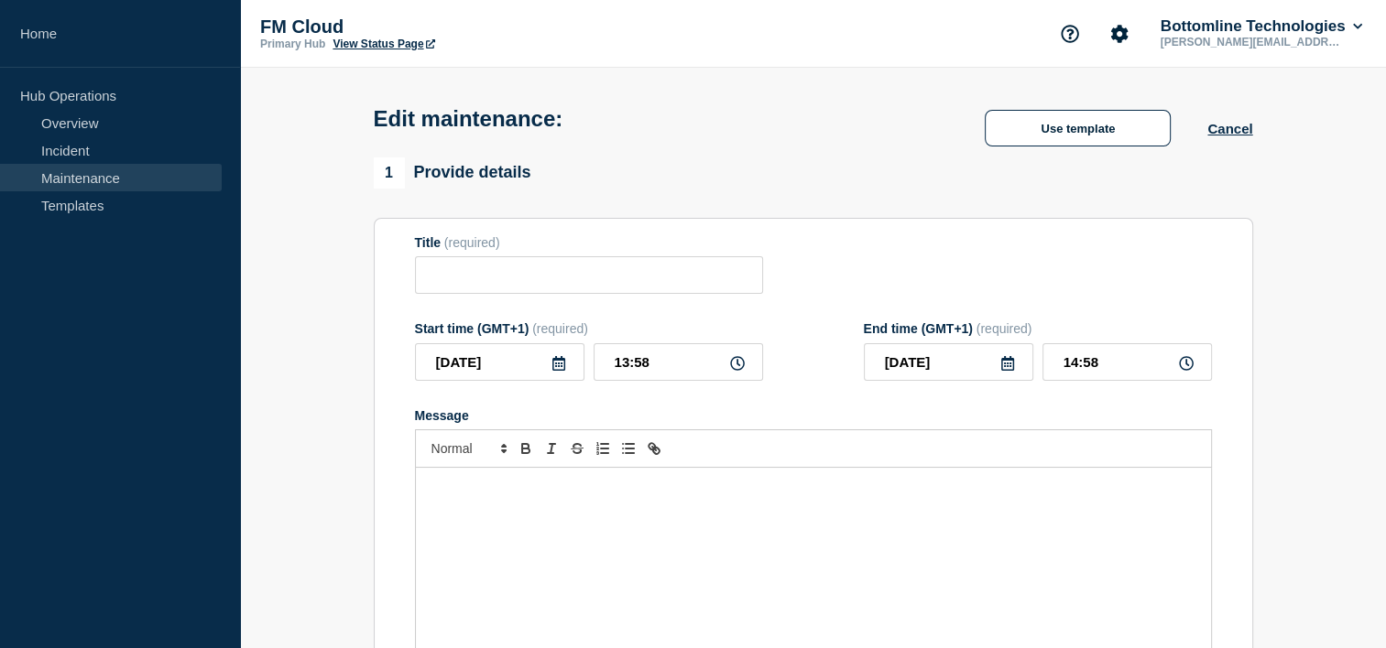
type input "Transformation & Enrichment Service v1.4.2 - UAT - [DATE] - WT-58570"
type input "[DATE]"
type input "13:00"
type input "[DATE]"
type input "15:00"
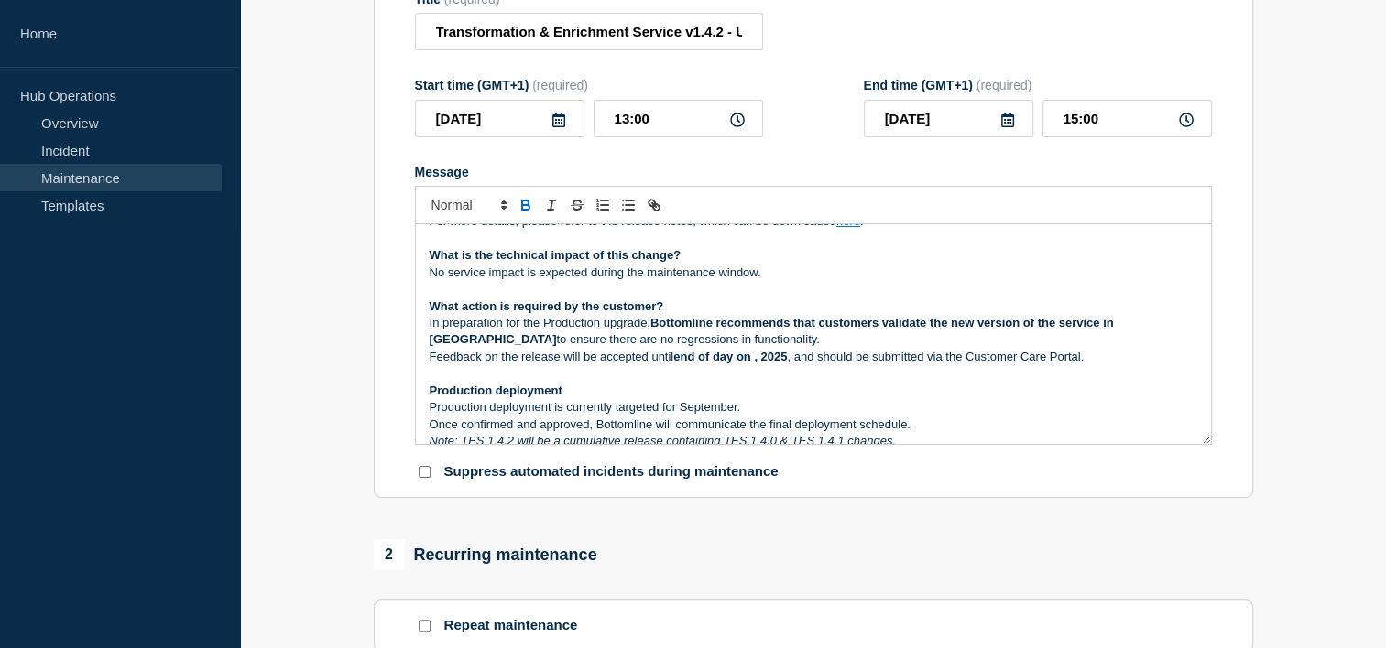
scroll to position [175, 0]
click at [736, 363] on strong "end of day on , 2025" at bounding box center [730, 356] width 114 height 14
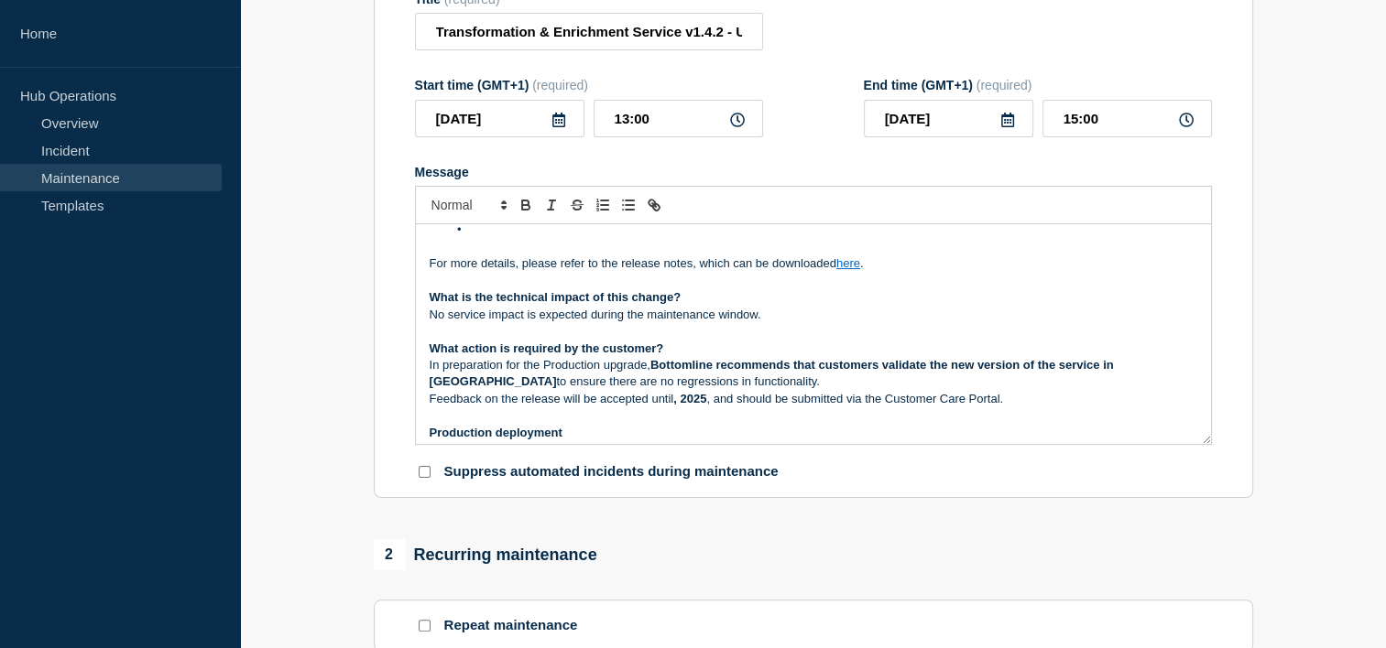
scroll to position [132, 0]
drag, startPoint x: 774, startPoint y: 408, endPoint x: 678, endPoint y: 410, distance: 96.2
click at [678, 408] on p "Feedback on the release will be accepted until [DATE] and should be submitted v…" at bounding box center [813, 399] width 767 height 16
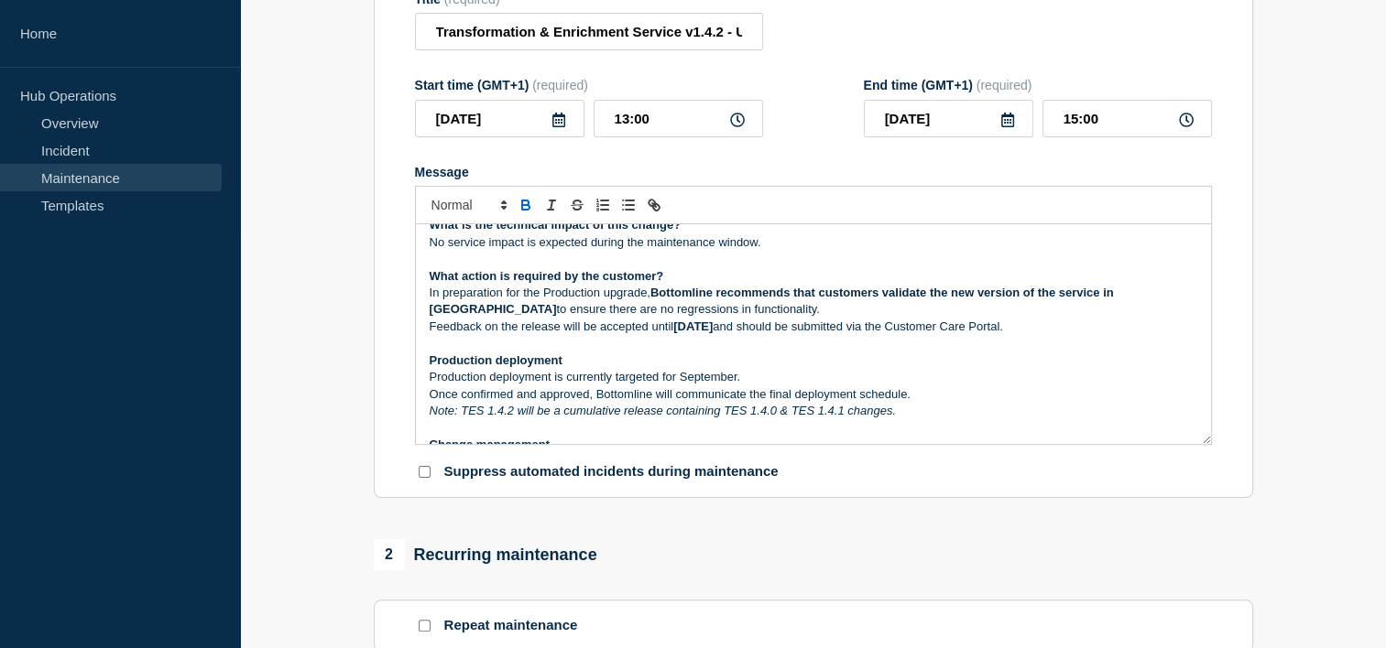
scroll to position [223, 0]
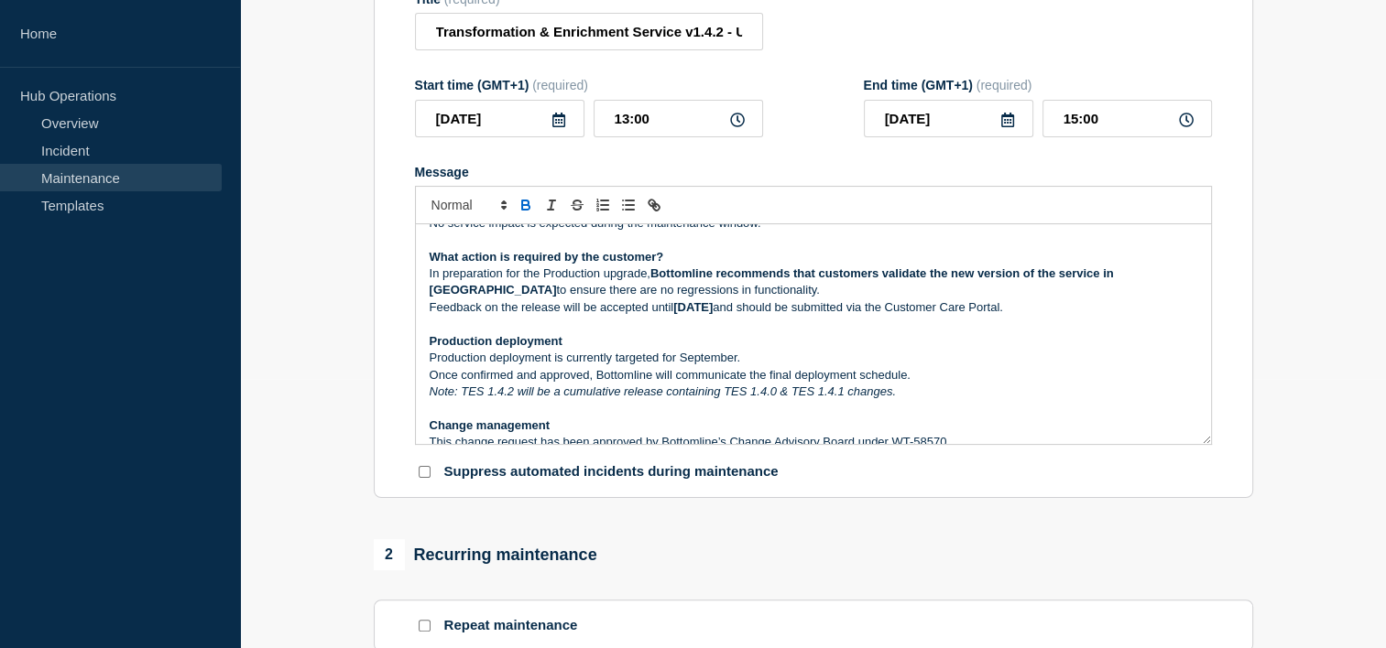
click at [679, 364] on p "Production deployment is currently targeted for September." at bounding box center [813, 358] width 767 height 16
click at [764, 366] on p "Production deployment is currently targeted for 25th September." at bounding box center [813, 358] width 767 height 16
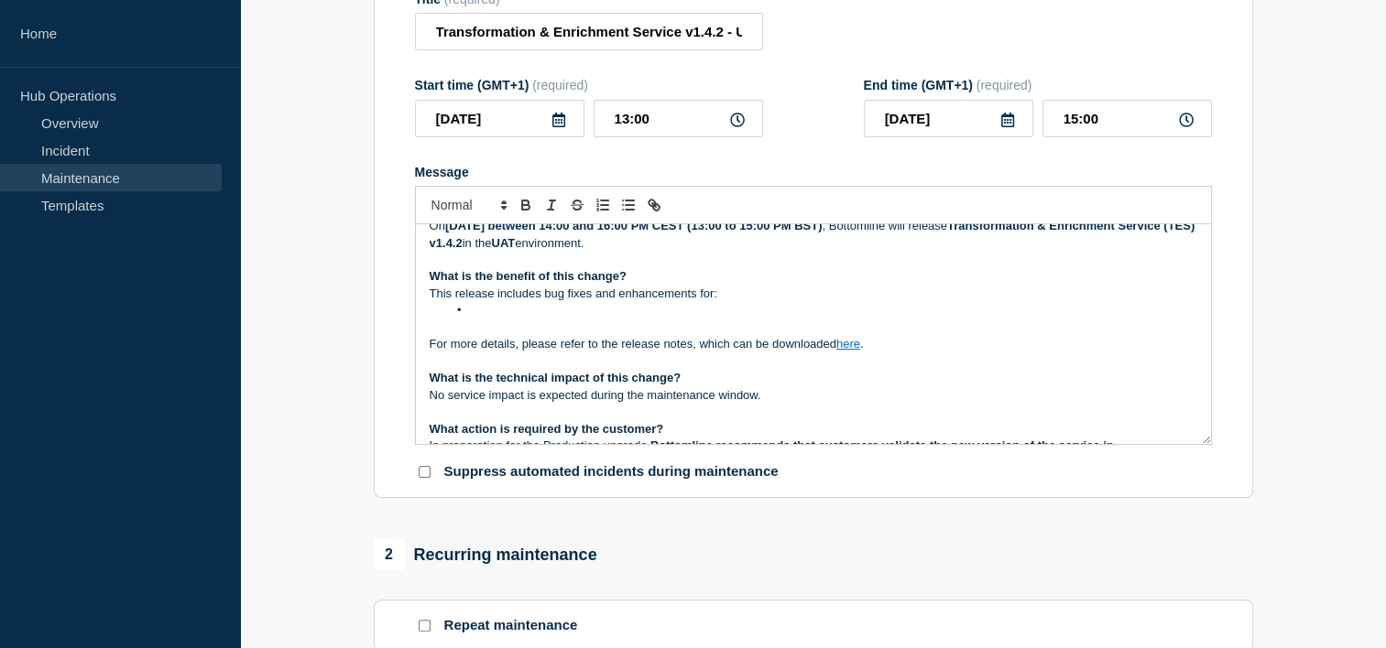
scroll to position [19, 0]
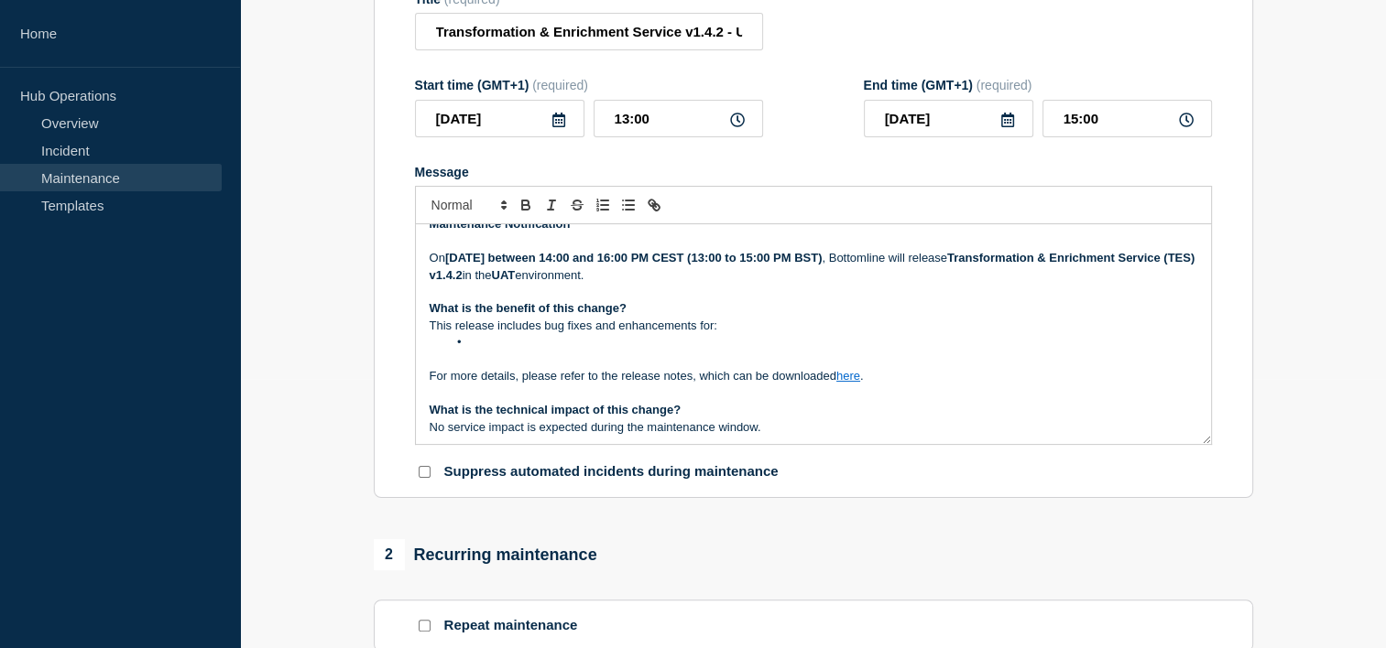
click at [647, 351] on li "Message" at bounding box center [822, 342] width 750 height 16
drag, startPoint x: 736, startPoint y: 331, endPoint x: 430, endPoint y: 341, distance: 307.0
click at [430, 334] on p "This release includes bug fixes and enhancements for:" at bounding box center [813, 326] width 767 height 16
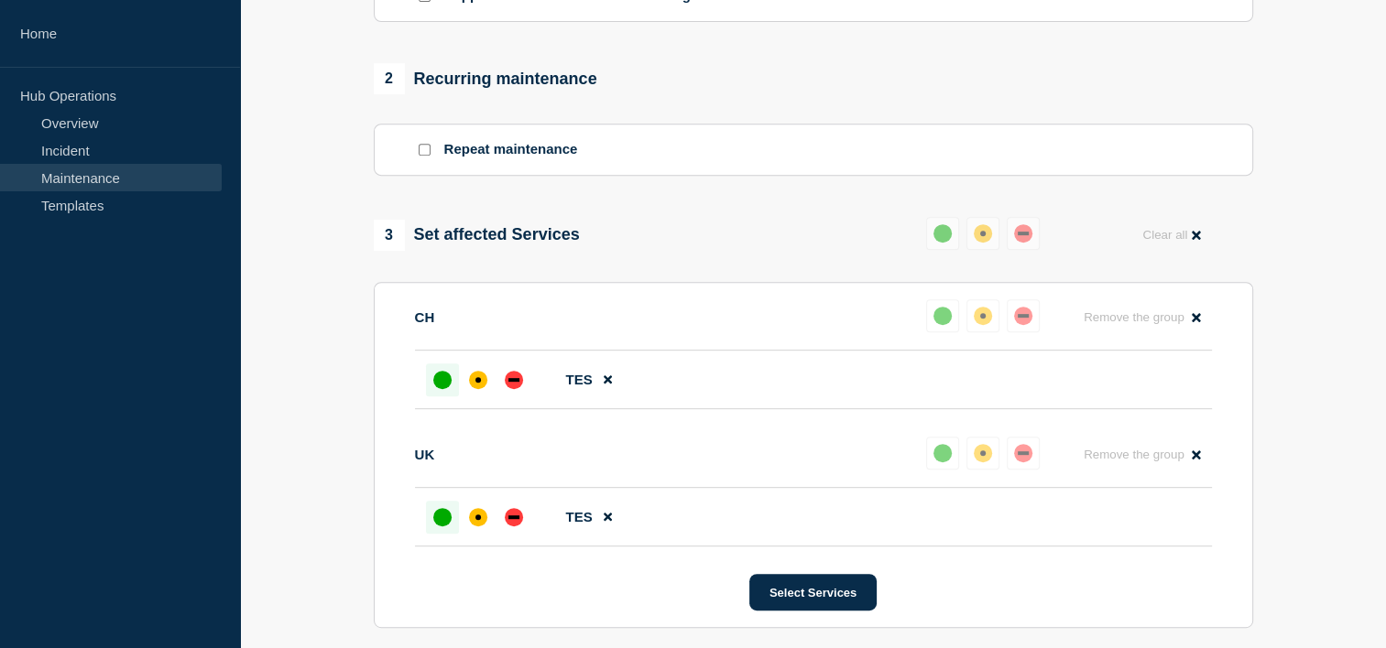
scroll to position [1128, 0]
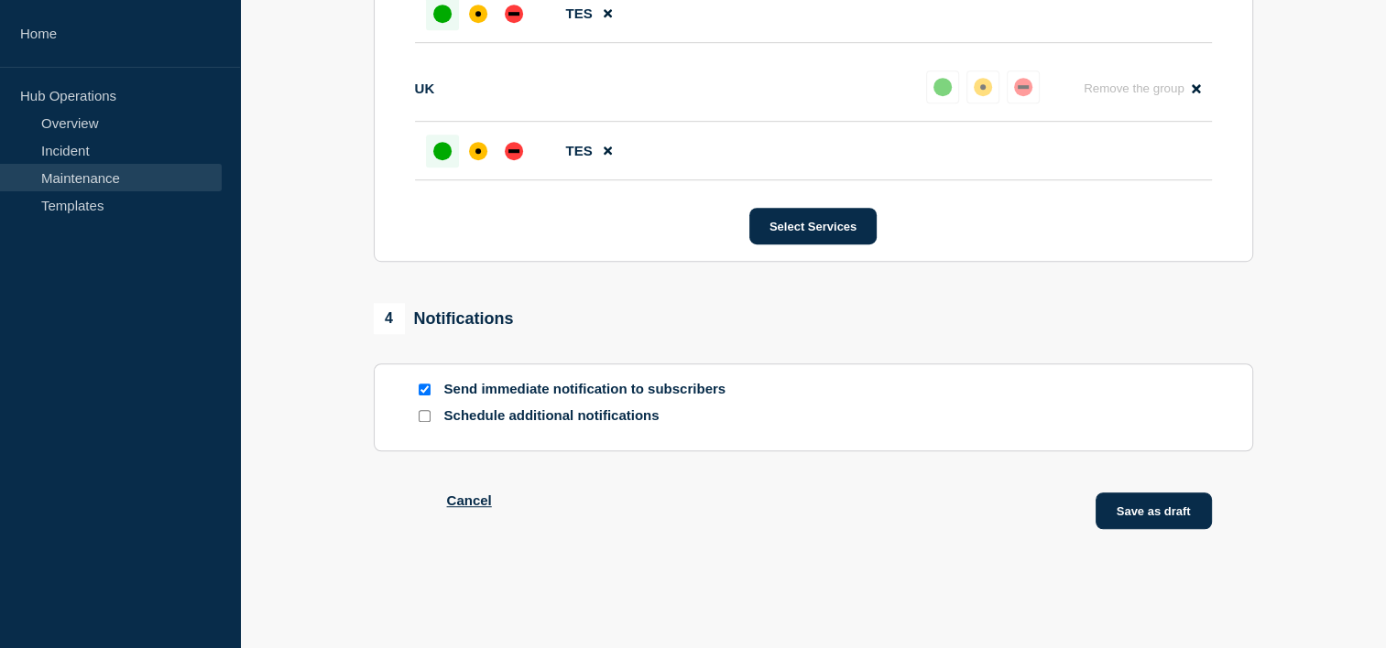
click at [1161, 518] on button "Save as draft" at bounding box center [1153, 511] width 116 height 37
